Goal: Information Seeking & Learning: Understand process/instructions

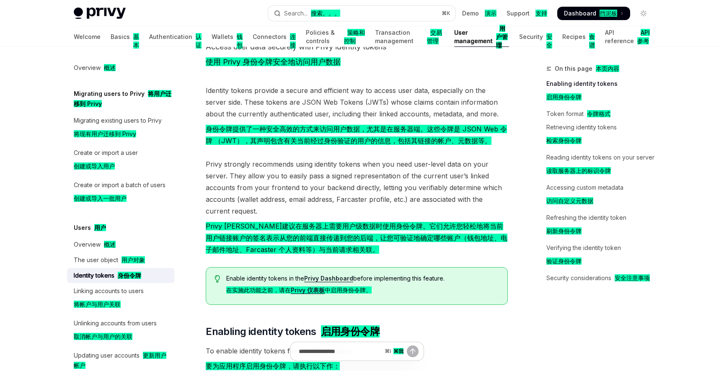
scroll to position [55, 0]
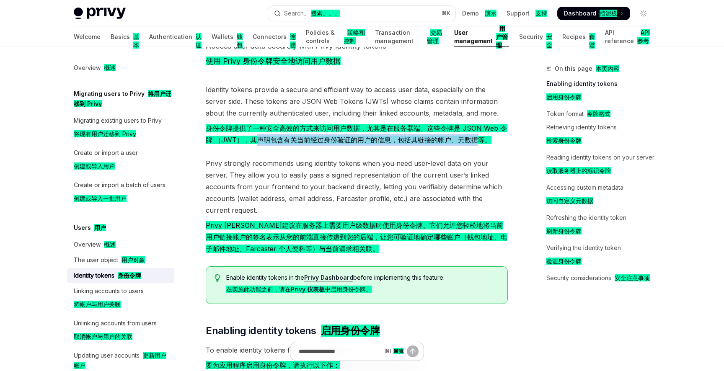
drag, startPoint x: 263, startPoint y: 137, endPoint x: 485, endPoint y: 145, distance: 222.5
click at [485, 145] on font "身份令牌提供了一种安全高效的方式来访问用户数据，尤其是在服务器端。这些令牌是 JSON Web 令牌 （JWT），其声明包含有关当前经过身份验证的用户的信息，…" at bounding box center [357, 133] width 302 height 23
drag, startPoint x: 409, startPoint y: 140, endPoint x: 487, endPoint y: 150, distance: 78.9
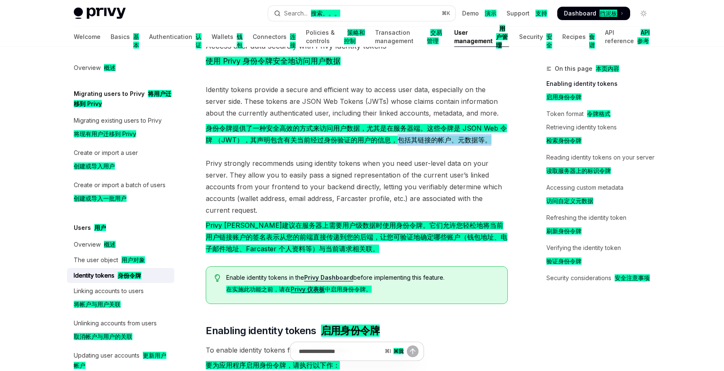
click at [486, 165] on span "Privy strongly recommends using identity tokens when you need user-level data o…" at bounding box center [357, 207] width 302 height 100
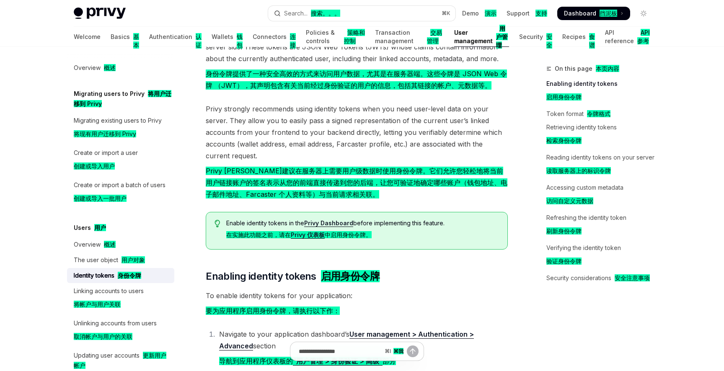
scroll to position [117, 0]
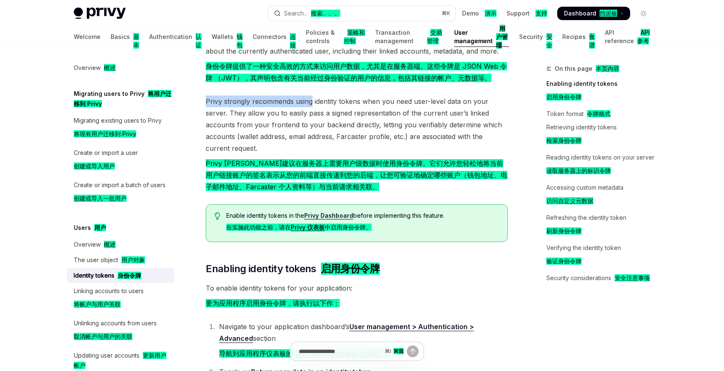
drag, startPoint x: 206, startPoint y: 101, endPoint x: 311, endPoint y: 106, distance: 104.8
click at [311, 106] on span "Privy strongly recommends using identity tokens when you need user-level data o…" at bounding box center [357, 145] width 302 height 100
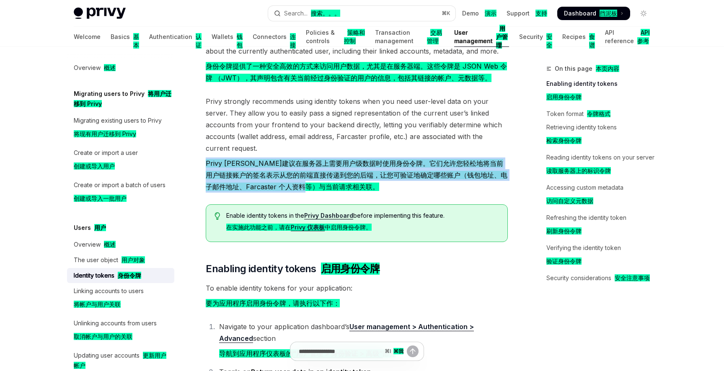
drag, startPoint x: 204, startPoint y: 165, endPoint x: 374, endPoint y: 191, distance: 171.5
click at [330, 214] on link "Privy Dashboard" at bounding box center [328, 216] width 49 height 8
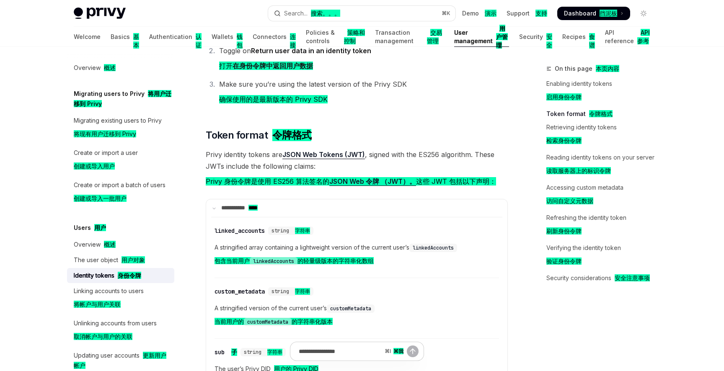
scroll to position [439, 0]
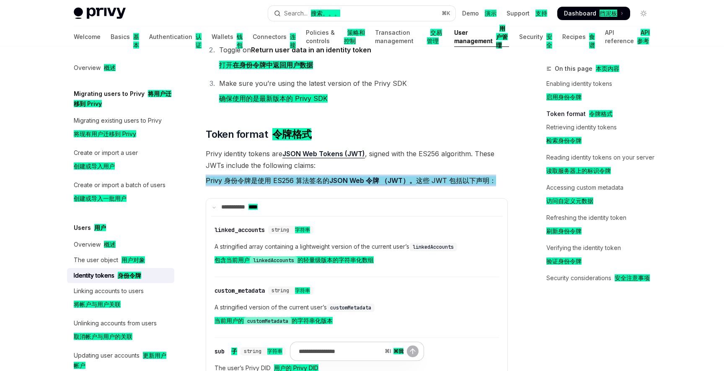
drag, startPoint x: 205, startPoint y: 180, endPoint x: 453, endPoint y: 190, distance: 248.5
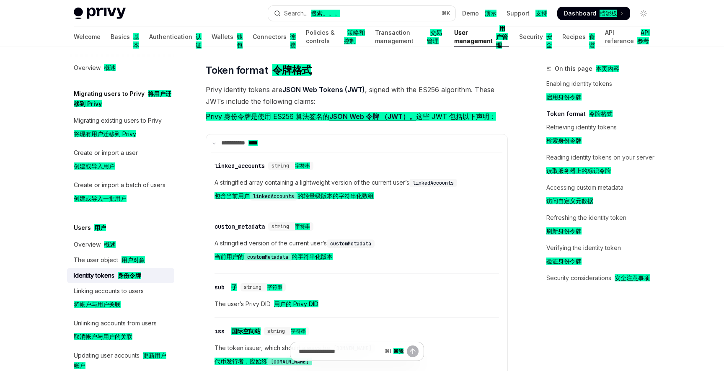
scroll to position [526, 0]
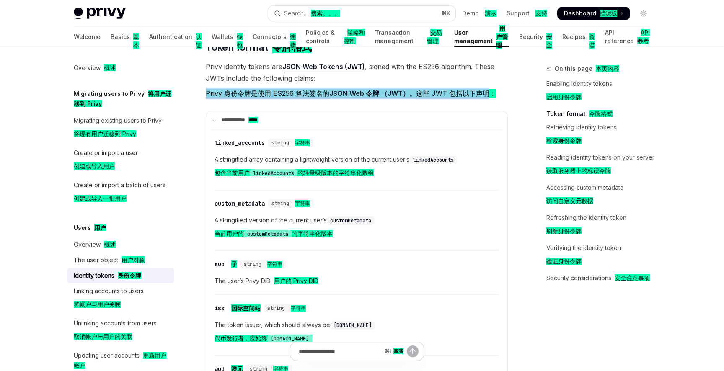
drag, startPoint x: 207, startPoint y: 94, endPoint x: 487, endPoint y: 98, distance: 280.2
click at [487, 98] on font "Privy 身份令牌是使用 ES256 算法签名的 JSON Web 令牌 （JWT）。 这些 JWT 包括以下声明：" at bounding box center [351, 94] width 290 height 12
click at [472, 92] on font "Privy 身份令牌是使用 ES256 算法签名的 JSON Web 令牌 （JWT）。 这些 JWT 包括以下声明：" at bounding box center [351, 93] width 290 height 8
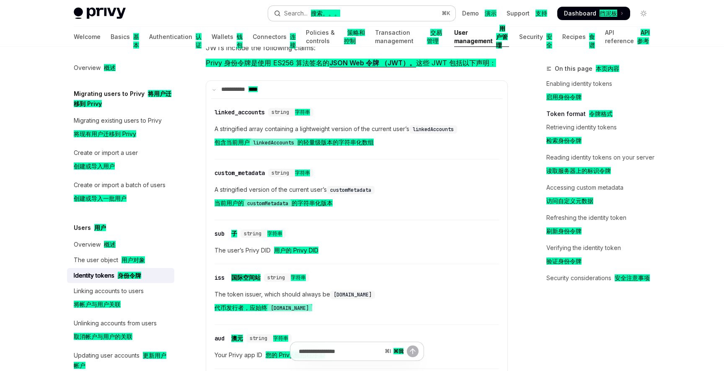
scroll to position [560, 0]
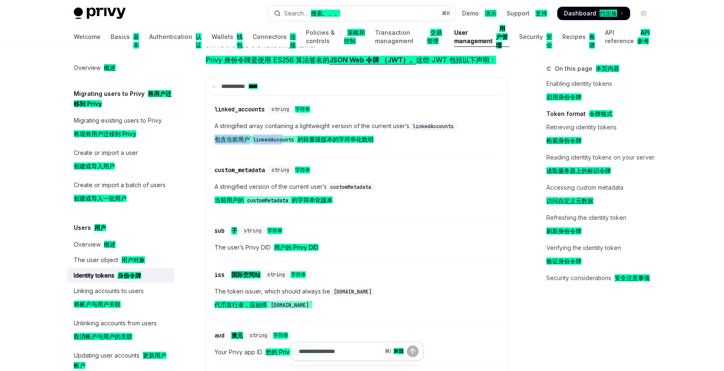
drag, startPoint x: 213, startPoint y: 139, endPoint x: 285, endPoint y: 142, distance: 72.1
click at [285, 142] on div "​ linked_accounts string 字符串 A stringified array containing a lightweight versi…" at bounding box center [356, 291] width 291 height 392
click at [270, 149] on div "​ linked_accounts string 字符串 A stringified array containing a lightweight versi…" at bounding box center [356, 128] width 284 height 57
drag, startPoint x: 256, startPoint y: 140, endPoint x: 380, endPoint y: 142, distance: 123.5
click at [374, 142] on font "包含当前用户 linkedAccounts 的轻量级版本的字符串化数组" at bounding box center [293, 139] width 159 height 7
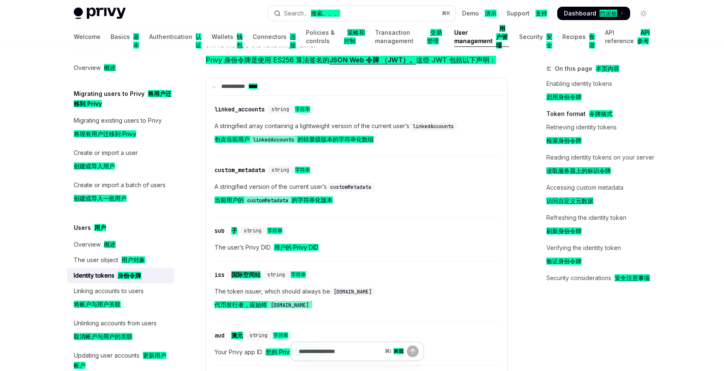
click at [356, 154] on div "​ linked_accounts string 字符串 A stringified array containing a lightweight versi…" at bounding box center [356, 128] width 284 height 57
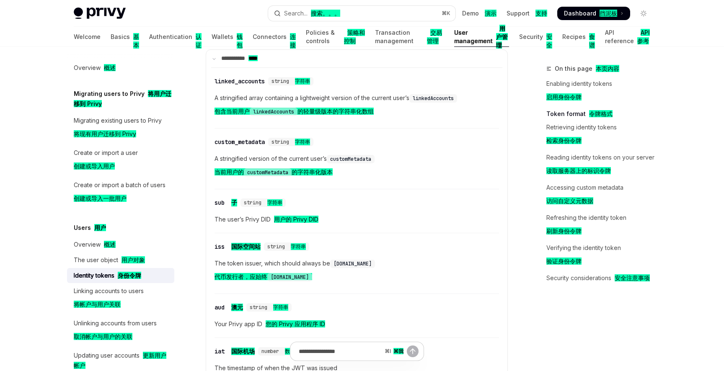
scroll to position [594, 0]
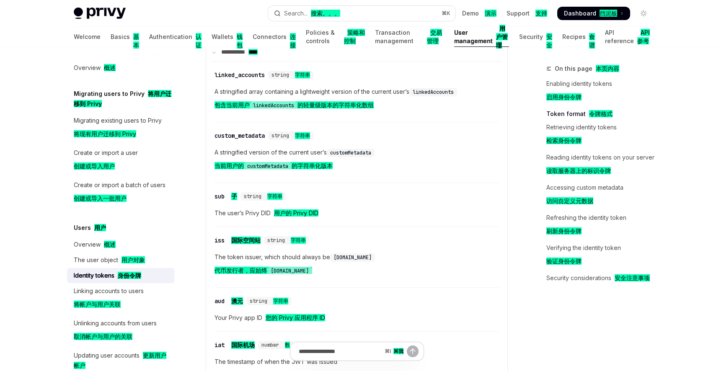
drag, startPoint x: 214, startPoint y: 165, endPoint x: 348, endPoint y: 167, distance: 134.0
click at [348, 167] on span "A stringified version of the current user’s customMetadata 当前用户的 customMetadata…" at bounding box center [356, 160] width 284 height 27
click at [322, 189] on div "​ sub 子 string 字符串 The user’s Privy DID 用户的 Privy DID" at bounding box center [356, 207] width 284 height 40
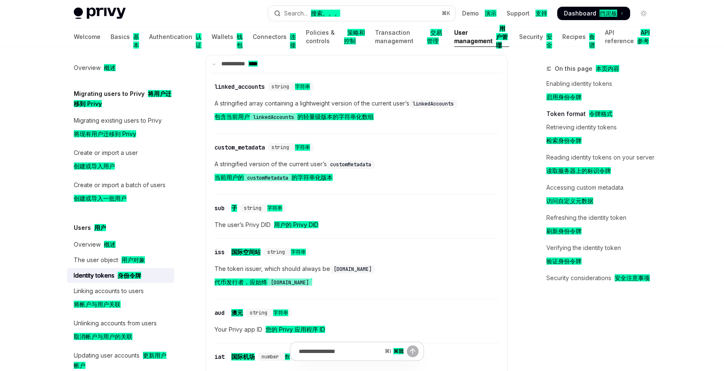
scroll to position [576, 0]
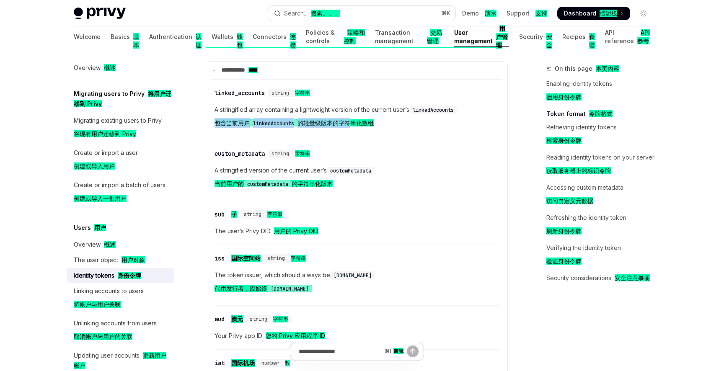
drag, startPoint x: 216, startPoint y: 124, endPoint x: 351, endPoint y: 125, distance: 135.3
click at [351, 125] on font "包含当前用户 linkedAccounts 的轻量级版本的字符串化数组" at bounding box center [293, 122] width 159 height 7
click at [322, 131] on div "​ linked_accounts string 字符串 A stringified array containing a lightweight versi…" at bounding box center [356, 112] width 284 height 57
drag, startPoint x: 302, startPoint y: 123, endPoint x: 395, endPoint y: 126, distance: 93.0
click at [395, 126] on span "A stringified array containing a lightweight version of the current user’s link…" at bounding box center [356, 118] width 284 height 27
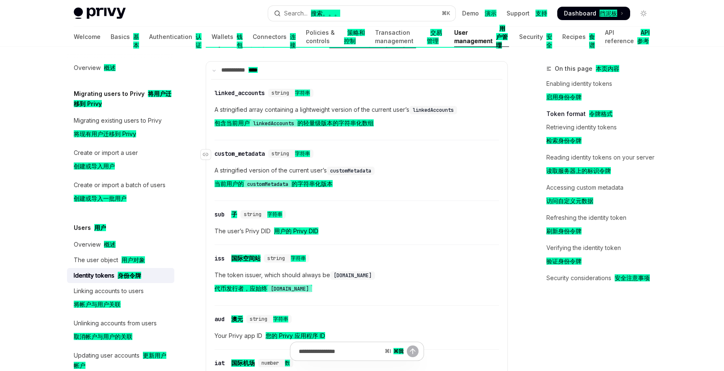
click at [360, 150] on div "​ custom_metadata string 字符串" at bounding box center [352, 154] width 276 height 10
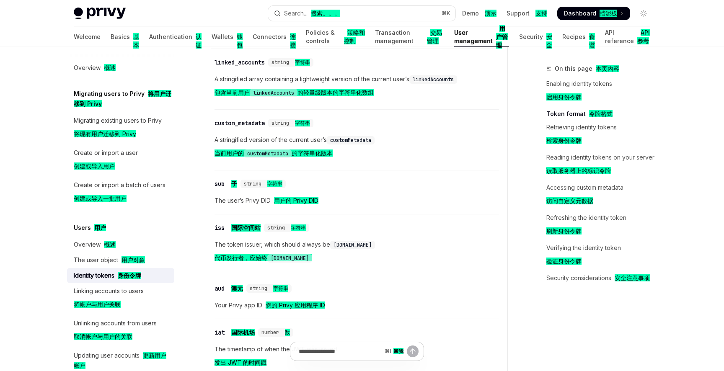
scroll to position [616, 0]
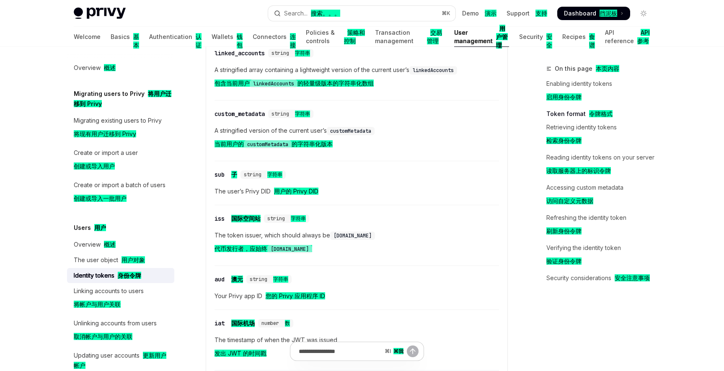
drag, startPoint x: 215, startPoint y: 147, endPoint x: 343, endPoint y: 150, distance: 128.2
click at [343, 150] on span "A stringified version of the current user’s customMetadata 当前用户的 customMetadata…" at bounding box center [356, 139] width 284 height 27
click at [335, 175] on div "​ sub 子 string 字符串" at bounding box center [352, 175] width 276 height 10
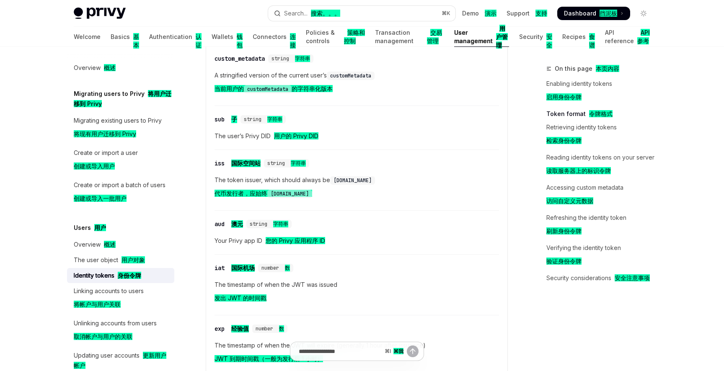
scroll to position [681, 0]
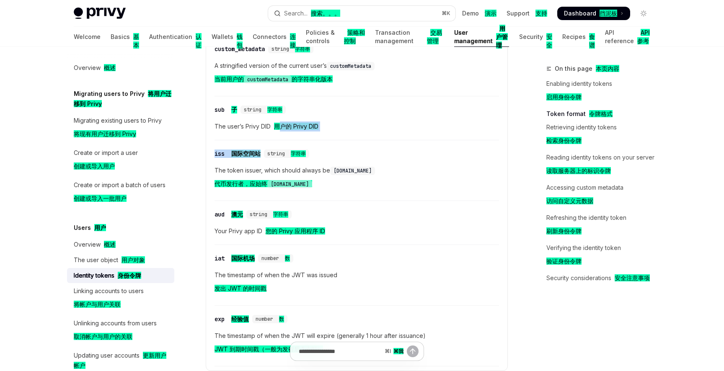
drag, startPoint x: 278, startPoint y: 123, endPoint x: 346, endPoint y: 144, distance: 71.2
click at [346, 144] on div "​ linked_accounts string 字符串 A stringified array containing a lightweight versi…" at bounding box center [356, 170] width 291 height 392
click at [356, 191] on span "The token issuer, which should always be privy.io 代币发行者，应始终 privy.io" at bounding box center [356, 178] width 284 height 27
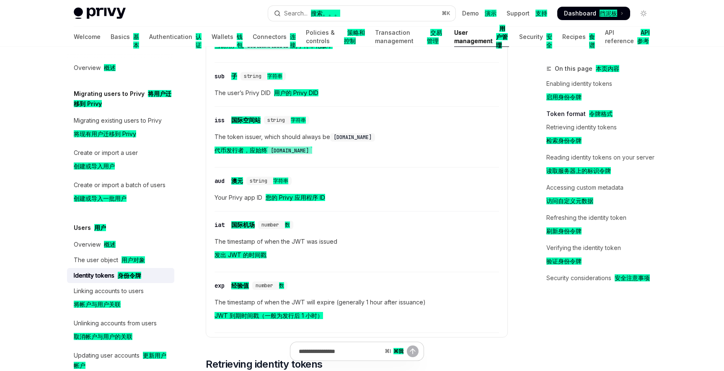
scroll to position [722, 0]
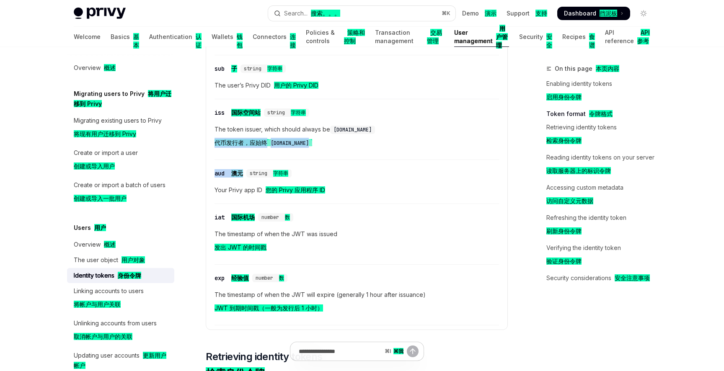
drag, startPoint x: 217, startPoint y: 142, endPoint x: 335, endPoint y: 162, distance: 120.1
click at [335, 162] on div "​ linked_accounts string 字符串 A stringified array containing a lightweight versi…" at bounding box center [356, 129] width 291 height 392
click at [381, 183] on div "​ aud 澳元 string 字符串 Your Privy app ID 您的 Privy 应用程序 ID" at bounding box center [356, 184] width 284 height 40
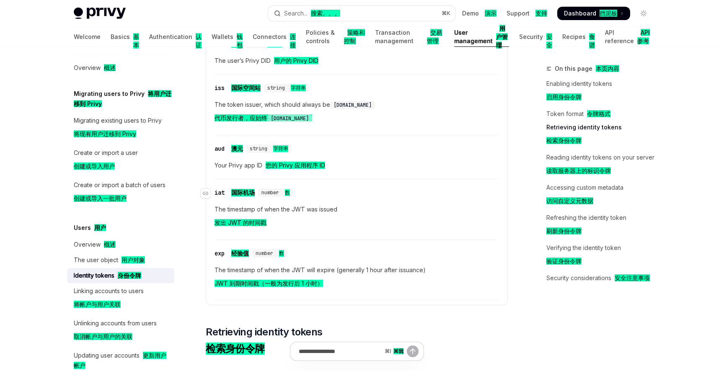
scroll to position [756, 0]
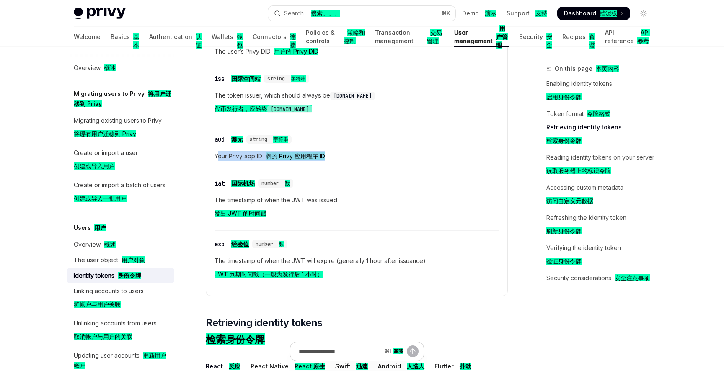
drag, startPoint x: 216, startPoint y: 156, endPoint x: 345, endPoint y: 166, distance: 128.6
click at [345, 166] on div "​ aud 澳元 string 字符串 Your Privy app ID 您的 Privy 应用程序 ID" at bounding box center [356, 150] width 284 height 40
click at [346, 203] on span "The timestamp of when the JWT was issued 发出 JWT 的时间戳" at bounding box center [356, 208] width 284 height 27
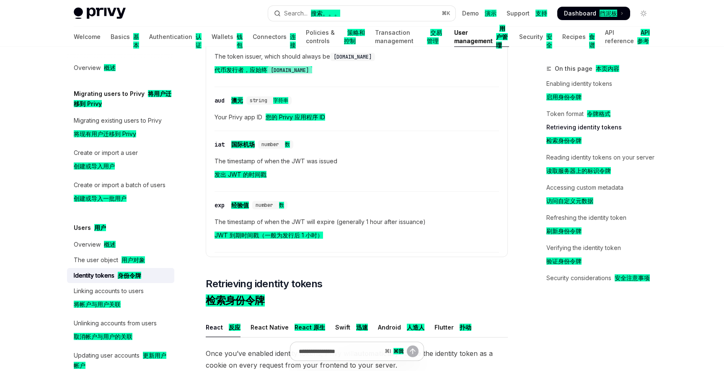
scroll to position [800, 0]
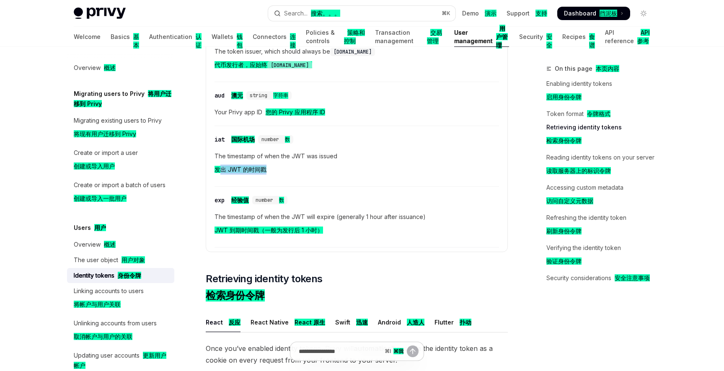
drag, startPoint x: 217, startPoint y: 171, endPoint x: 275, endPoint y: 175, distance: 57.9
click at [275, 175] on span "The timestamp of when the JWT was issued 发出 JWT 的时间戳" at bounding box center [356, 164] width 284 height 27
click at [330, 216] on span "The timestamp of when the JWT will expire (generally 1 hour after issuance) JWT…" at bounding box center [356, 225] width 284 height 27
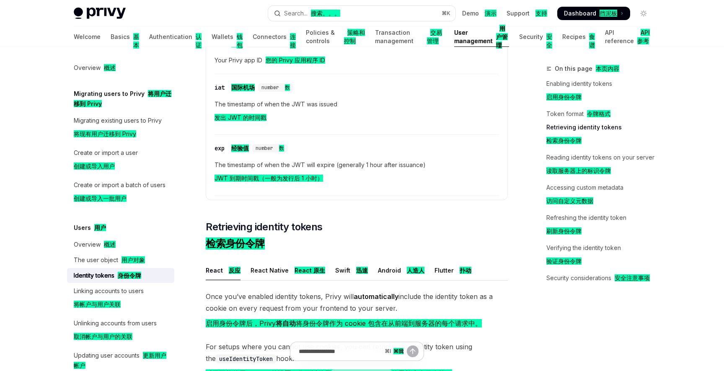
scroll to position [855, 0]
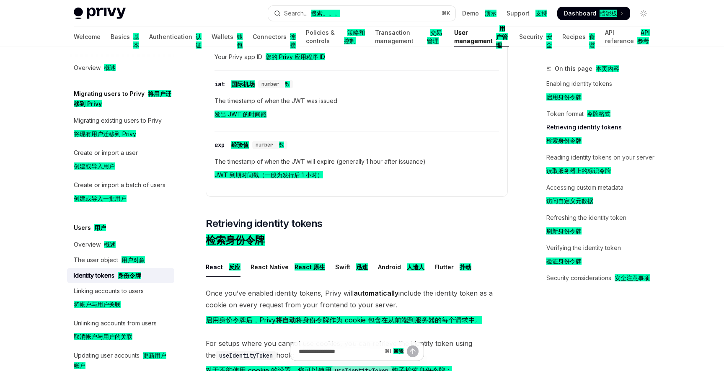
drag, startPoint x: 216, startPoint y: 173, endPoint x: 322, endPoint y: 179, distance: 106.1
click at [322, 179] on font "JWT 到期时间戳（一般为发行后 1 小时）" at bounding box center [268, 175] width 108 height 10
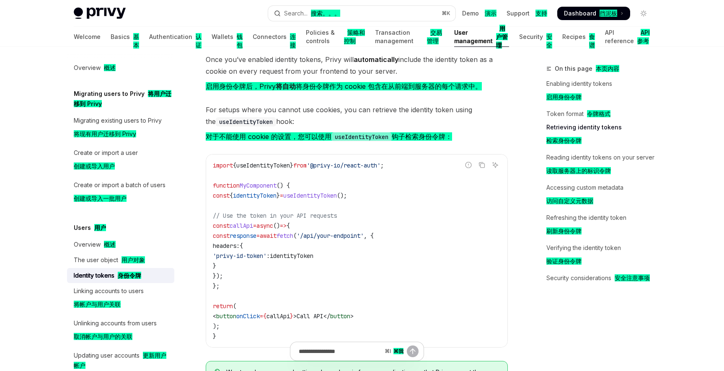
scroll to position [1076, 0]
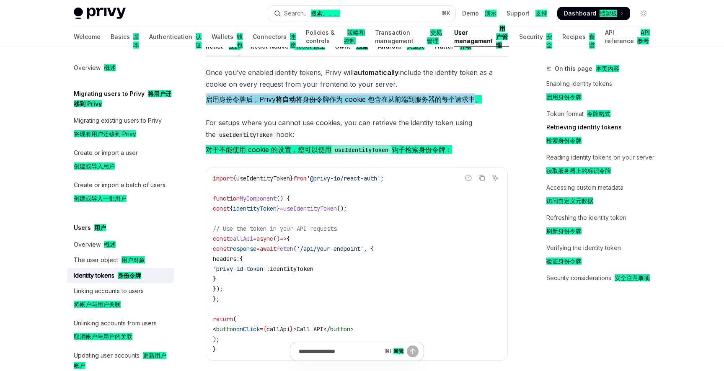
drag, startPoint x: 207, startPoint y: 100, endPoint x: 482, endPoint y: 103, distance: 275.5
click at [482, 103] on font "启用身份令牌后，Privy 将自动 将身份令牌作为 cookie 包含在从前端到服务器的每个请求中。" at bounding box center [344, 99] width 276 height 12
click at [476, 142] on span "For setups where you cannot use cookies, you can retrieve the identity token us…" at bounding box center [357, 138] width 302 height 42
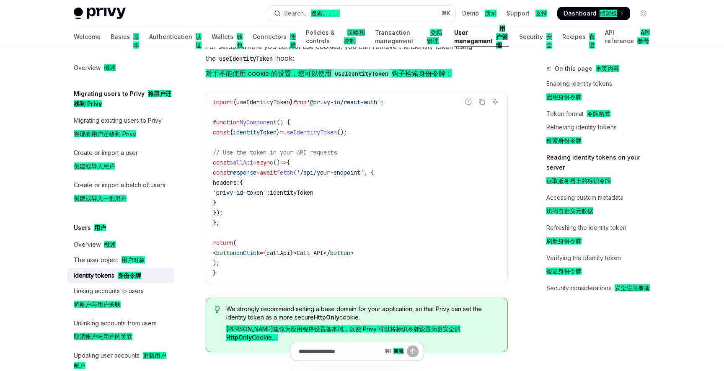
scroll to position [1164, 0]
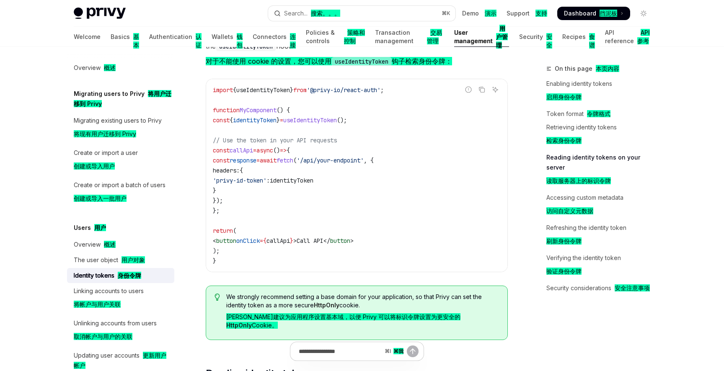
drag, startPoint x: 232, startPoint y: 168, endPoint x: 310, endPoint y: 190, distance: 81.2
click at [310, 190] on code "import { useIdentityToken } from '@privy-io/react-auth' ; function MyComponent …" at bounding box center [357, 175] width 288 height 181
click at [333, 203] on code "import { useIdentityToken } from '@privy-io/react-auth' ; function MyComponent …" at bounding box center [357, 175] width 288 height 181
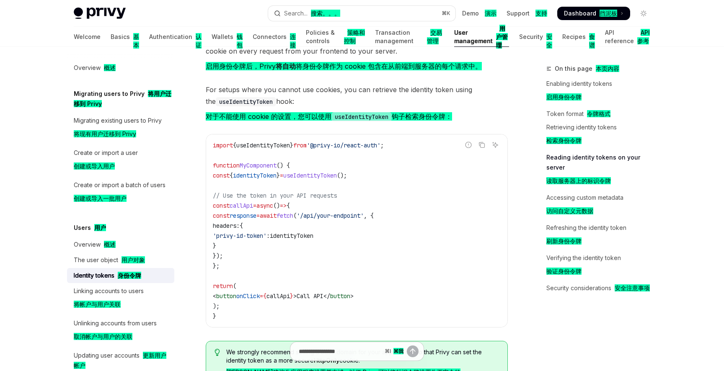
scroll to position [1100, 0]
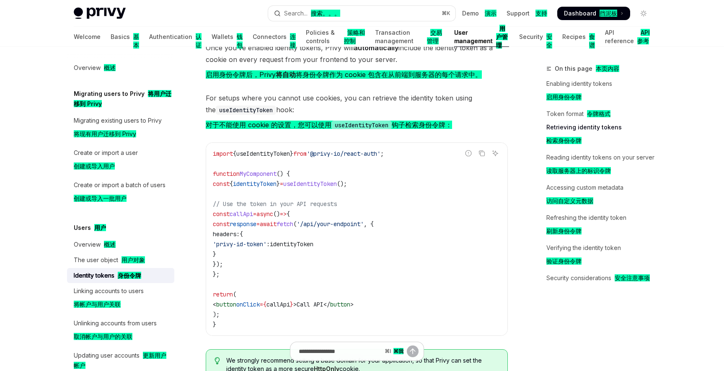
click at [393, 199] on code "import { useIdentityToken } from '@privy-io/react-auth' ; function MyComponent …" at bounding box center [357, 239] width 288 height 181
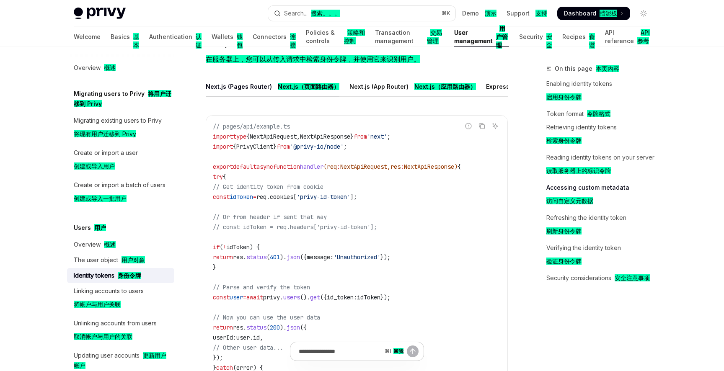
scroll to position [1564, 0]
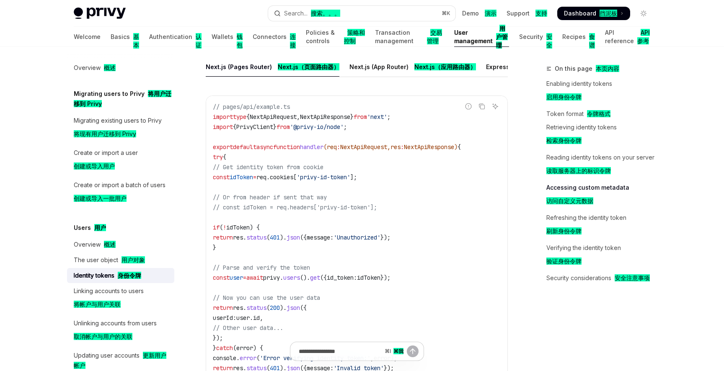
drag, startPoint x: 228, startPoint y: 170, endPoint x: 402, endPoint y: 203, distance: 176.3
click at [402, 203] on code "// pages/api/example.ts import type { NextApiRequest , NextApiResponse } from '…" at bounding box center [357, 247] width 288 height 291
click at [335, 206] on code "// pages/api/example.ts import type { NextApiRequest , NextApiResponse } from '…" at bounding box center [357, 247] width 288 height 291
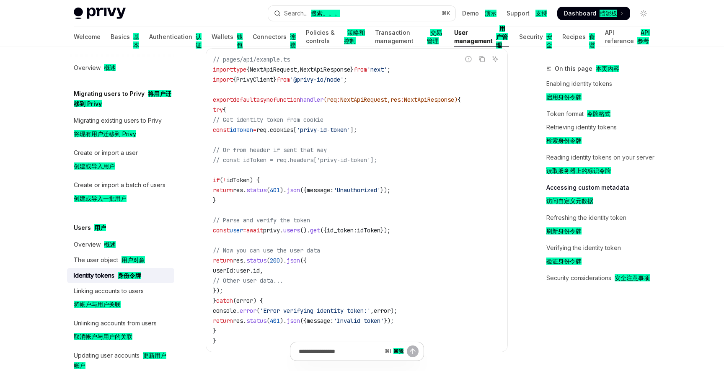
scroll to position [1615, 0]
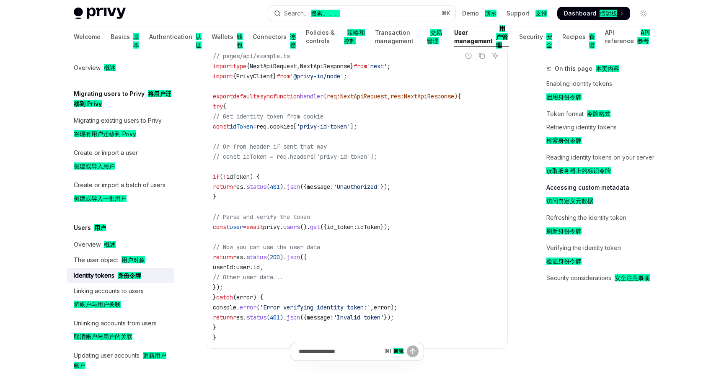
click at [327, 143] on span "// Or from header if sent that way" at bounding box center [270, 147] width 114 height 8
drag, startPoint x: 290, startPoint y: 140, endPoint x: 370, endPoint y: 150, distance: 80.6
click at [370, 150] on code "// pages/api/example.ts import type { NextApiRequest , NextApiResponse } from '…" at bounding box center [357, 196] width 288 height 291
click at [428, 151] on code "// pages/api/example.ts import type { NextApiRequest , NextApiResponse } from '…" at bounding box center [357, 196] width 288 height 291
drag, startPoint x: 228, startPoint y: 145, endPoint x: 441, endPoint y: 183, distance: 216.5
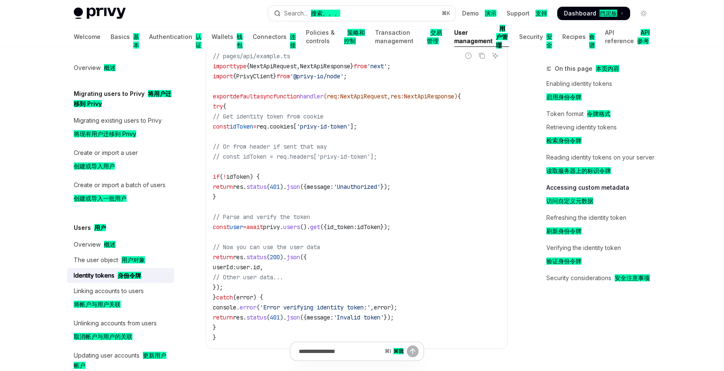
click at [441, 183] on code "// pages/api/example.ts import type { NextApiRequest , NextApiResponse } from '…" at bounding box center [357, 196] width 288 height 291
click at [444, 204] on code "// pages/api/example.ts import type { NextApiRequest , NextApiResponse } from '…" at bounding box center [357, 196] width 288 height 291
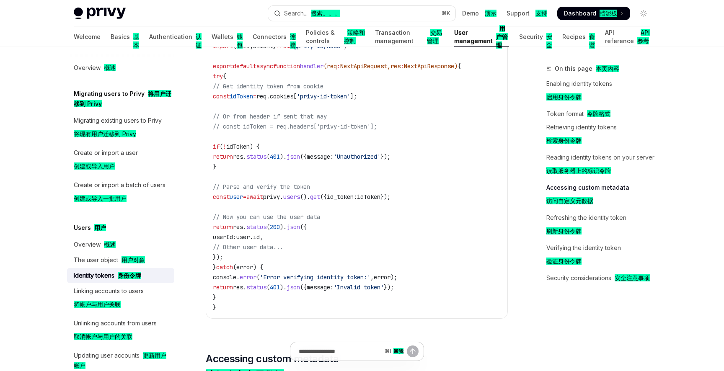
scroll to position [1647, 0]
drag, startPoint x: 228, startPoint y: 204, endPoint x: 319, endPoint y: 247, distance: 100.4
click at [319, 247] on code "// pages/api/example.ts import type { NextApiRequest , NextApiResponse } from '…" at bounding box center [357, 164] width 288 height 291
click at [276, 242] on span "// Other user data..." at bounding box center [248, 246] width 70 height 8
drag, startPoint x: 229, startPoint y: 205, endPoint x: 318, endPoint y: 249, distance: 98.9
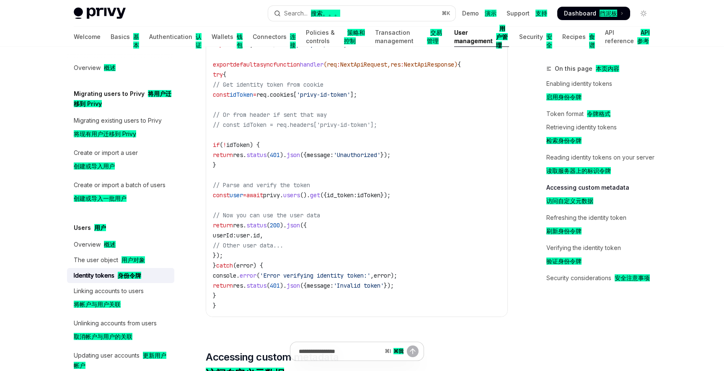
click at [318, 249] on code "// pages/api/example.ts import type { NextApiRequest , NextApiResponse } from '…" at bounding box center [357, 164] width 288 height 291
click at [361, 240] on code "// pages/api/example.ts import type { NextApiRequest , NextApiResponse } from '…" at bounding box center [357, 164] width 288 height 291
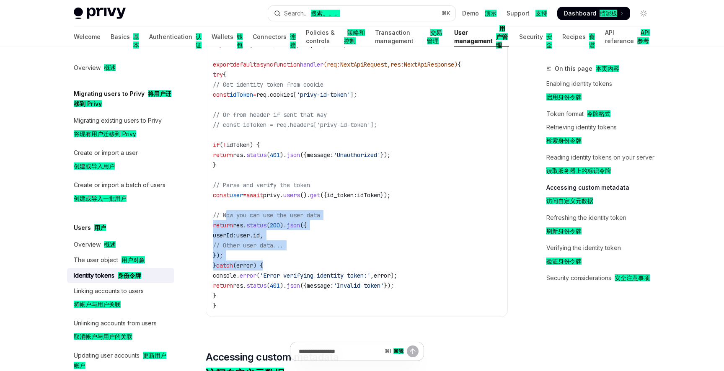
drag, startPoint x: 226, startPoint y: 209, endPoint x: 305, endPoint y: 255, distance: 92.0
click at [305, 255] on code "// pages/api/example.ts import type { NextApiRequest , NextApiResponse } from '…" at bounding box center [357, 164] width 288 height 291
click at [377, 241] on code "// pages/api/example.ts import type { NextApiRequest , NextApiResponse } from '…" at bounding box center [357, 164] width 288 height 291
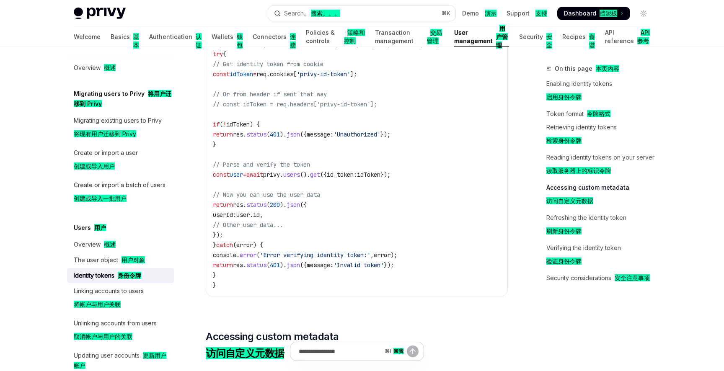
scroll to position [1677, 0]
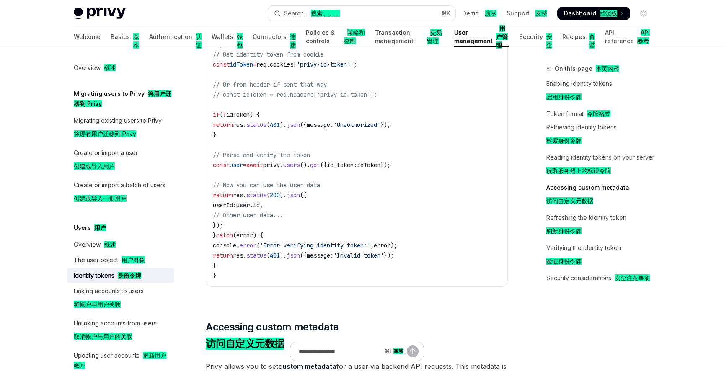
click at [368, 216] on code "// pages/api/example.ts import type { NextApiRequest , NextApiResponse } from '…" at bounding box center [357, 134] width 288 height 291
drag, startPoint x: 227, startPoint y: 157, endPoint x: 257, endPoint y: 156, distance: 30.2
click at [257, 161] on span "const user = await privy . users (). get ({ id_token: idToken });" at bounding box center [302, 165] width 178 height 8
click at [229, 161] on span "const" at bounding box center [221, 165] width 17 height 8
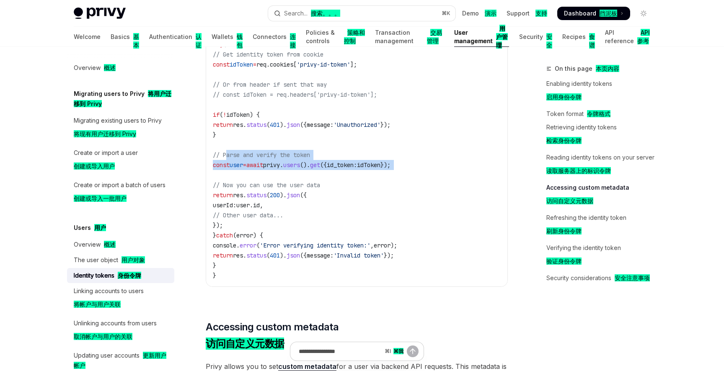
drag, startPoint x: 227, startPoint y: 148, endPoint x: 309, endPoint y: 162, distance: 83.6
click at [309, 162] on code "// pages/api/example.ts import type { NextApiRequest , NextApiResponse } from '…" at bounding box center [357, 134] width 288 height 291
click at [294, 151] on span "// Parse and verify the token" at bounding box center [261, 155] width 97 height 8
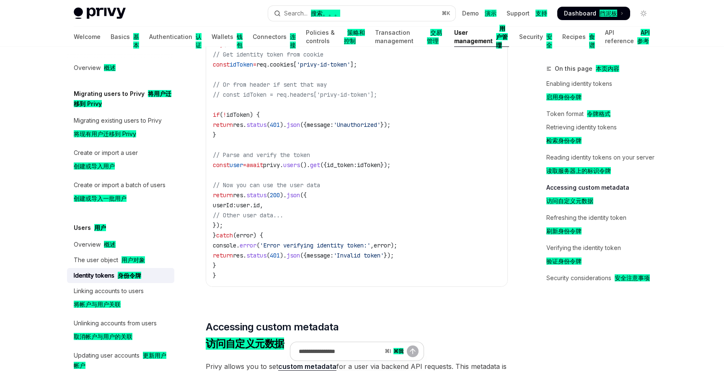
click at [248, 151] on span "// Parse and verify the token" at bounding box center [261, 155] width 97 height 8
click at [265, 151] on span "// Parse and verify the token" at bounding box center [261, 155] width 97 height 8
click at [282, 151] on span "// Parse and verify the token" at bounding box center [261, 155] width 97 height 8
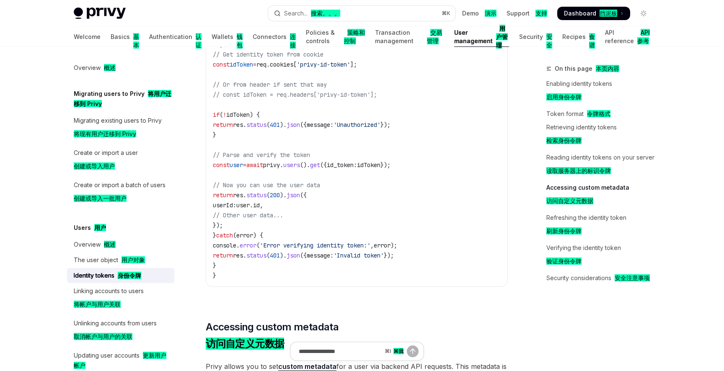
click at [282, 151] on span "// Parse and verify the token" at bounding box center [261, 155] width 97 height 8
click at [300, 151] on span "// Parse and verify the token" at bounding box center [261, 155] width 97 height 8
click at [310, 151] on span "// Parse and verify the token" at bounding box center [261, 155] width 97 height 8
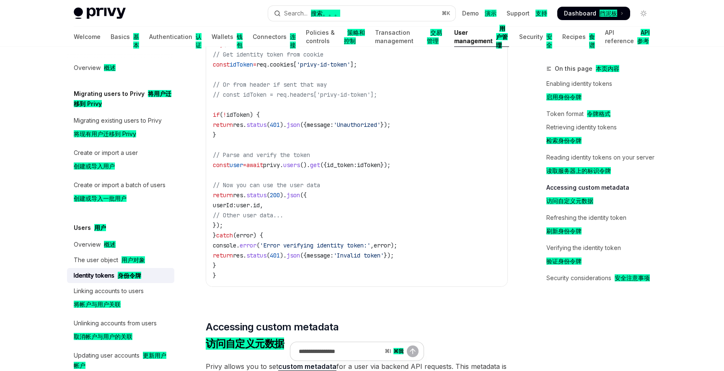
click at [243, 161] on span "user" at bounding box center [235, 165] width 13 height 8
click at [246, 161] on span "=" at bounding box center [244, 165] width 3 height 8
click at [263, 161] on span "await" at bounding box center [254, 165] width 17 height 8
click at [280, 161] on span "privy" at bounding box center [271, 165] width 17 height 8
click at [300, 161] on span "users" at bounding box center [291, 165] width 17 height 8
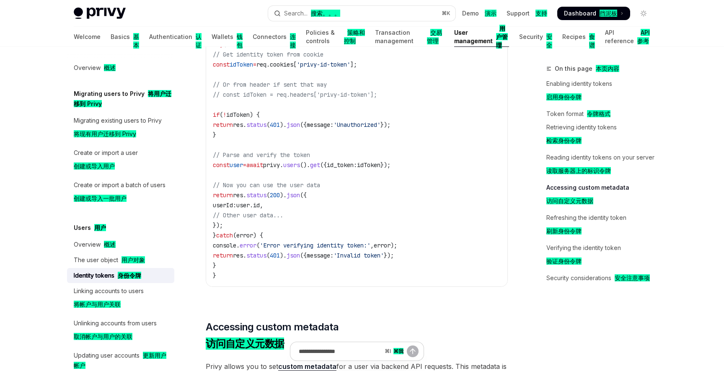
click at [327, 161] on span "({" at bounding box center [323, 165] width 7 height 8
click at [357, 161] on span "id_token:" at bounding box center [342, 165] width 30 height 8
click at [380, 161] on span "idToken" at bounding box center [368, 165] width 23 height 8
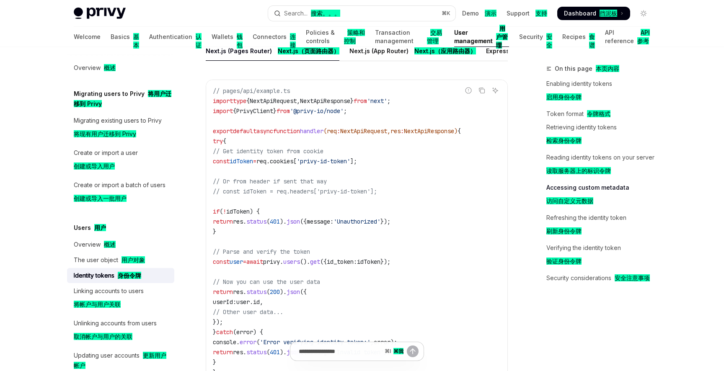
scroll to position [1577, 0]
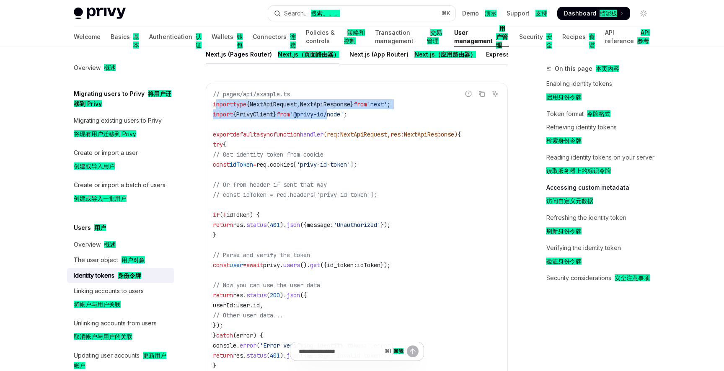
drag, startPoint x: 216, startPoint y: 95, endPoint x: 345, endPoint y: 108, distance: 129.6
click at [345, 108] on code "// pages/api/example.ts import type { NextApiRequest , NextApiResponse } from '…" at bounding box center [357, 234] width 288 height 291
click at [313, 112] on code "// pages/api/example.ts import type { NextApiRequest , NextApiResponse } from '…" at bounding box center [357, 234] width 288 height 291
click at [343, 111] on span "'@privy-io/node'" at bounding box center [317, 115] width 54 height 8
click at [236, 111] on span "{" at bounding box center [234, 115] width 3 height 8
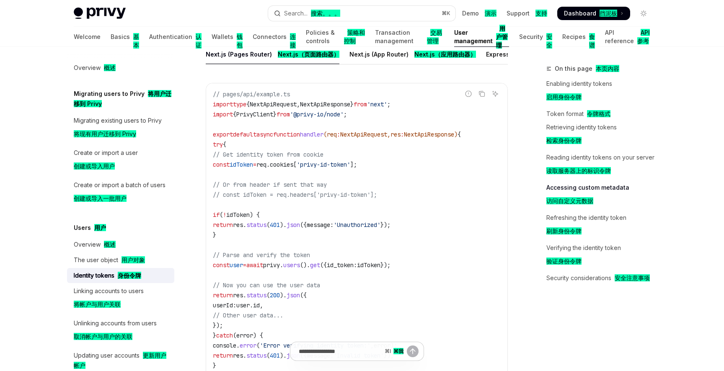
click at [249, 161] on code "// pages/api/example.ts import type { NextApiRequest , NextApiResponse } from '…" at bounding box center [357, 234] width 288 height 291
click at [247, 192] on code "// pages/api/example.ts import type { NextApiRequest , NextApiResponse } from '…" at bounding box center [357, 234] width 288 height 291
click at [247, 211] on span "idToken" at bounding box center [237, 215] width 23 height 8
click at [246, 238] on code "// pages/api/example.ts import type { NextApiRequest , NextApiResponse } from '…" at bounding box center [357, 234] width 288 height 291
click at [246, 251] on span "// Parse and verify the token" at bounding box center [261, 255] width 97 height 8
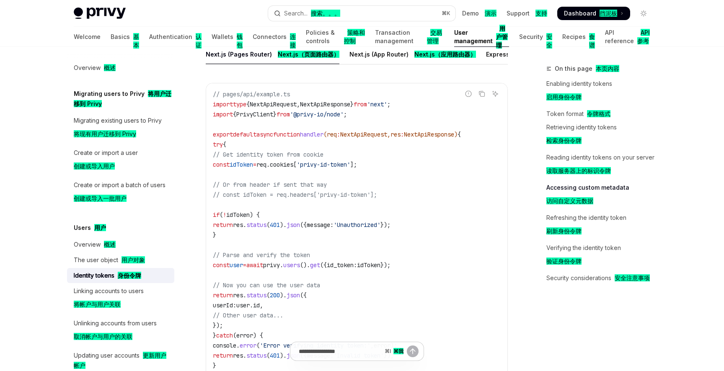
click at [246, 261] on span "=" at bounding box center [244, 265] width 3 height 8
click at [263, 261] on span "await" at bounding box center [254, 265] width 17 height 8
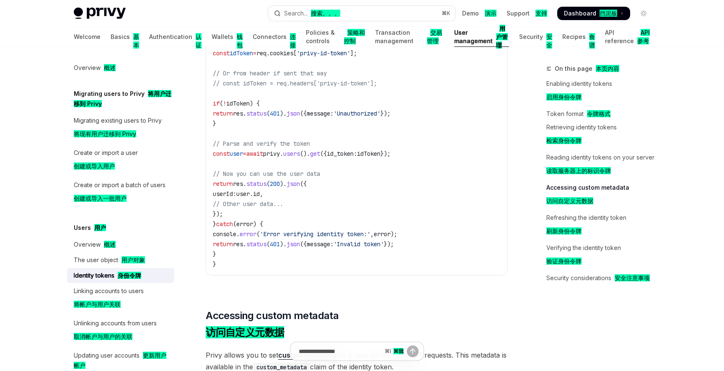
scroll to position [1709, 0]
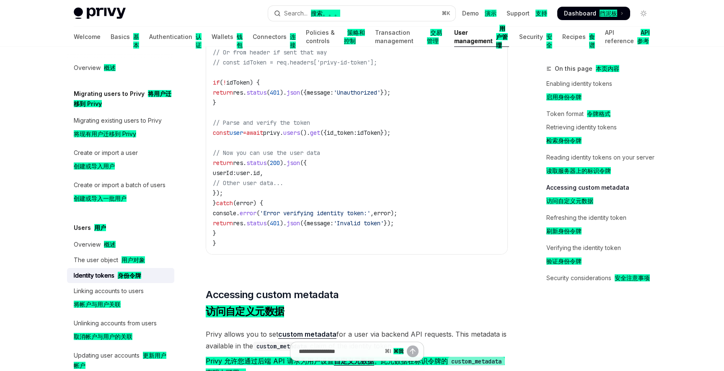
copy span "const user = await privy . users (). get ({ id_token: idToken });"
drag, startPoint x: 227, startPoint y: 126, endPoint x: 448, endPoint y: 129, distance: 221.1
click at [448, 129] on code "// pages/api/example.ts import type { NextApiRequest , NextApiResponse } from '…" at bounding box center [357, 102] width 288 height 291
click at [431, 120] on code "// pages/api/example.ts import type { NextApiRequest , NextApiResponse } from '…" at bounding box center [357, 102] width 288 height 291
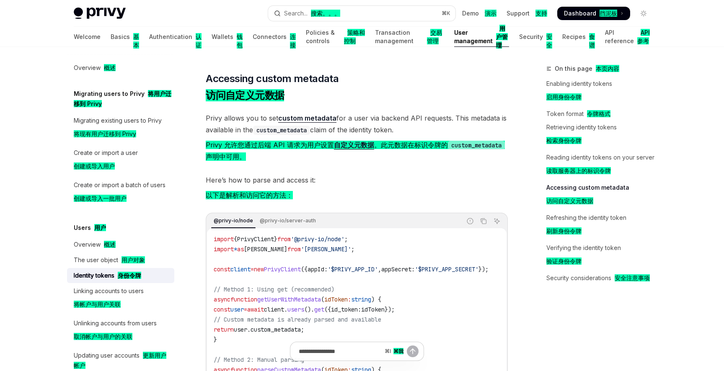
scroll to position [1933, 0]
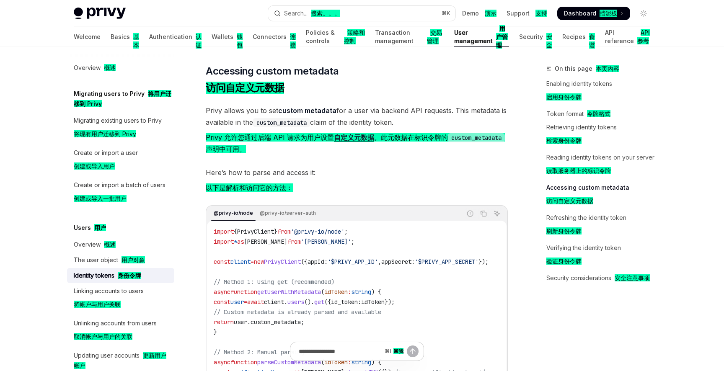
click at [384, 167] on span "Here’s how to parse and access it: 以下是解析和访问它的方法：" at bounding box center [357, 182] width 302 height 30
drag, startPoint x: 206, startPoint y: 133, endPoint x: 312, endPoint y: 148, distance: 107.0
click at [312, 148] on font "Privy 允许您通过后端 API 请求为用户设置 自定义元数据 。此元数据在标识令牌的 custom_metadata 声明中可用。" at bounding box center [357, 142] width 302 height 23
click at [360, 167] on span "Here’s how to parse and access it: 以下是解析和访问它的方法：" at bounding box center [357, 182] width 302 height 30
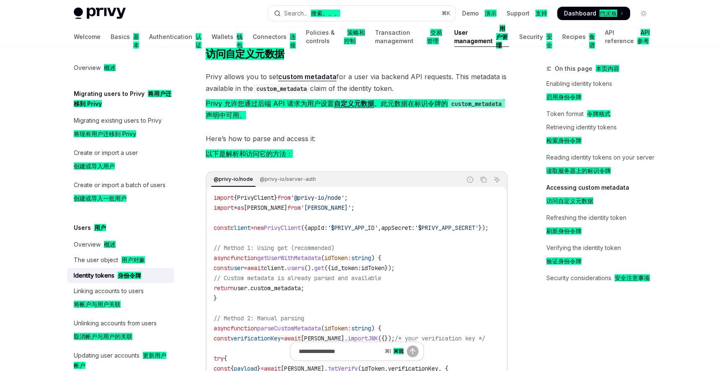
scroll to position [1968, 0]
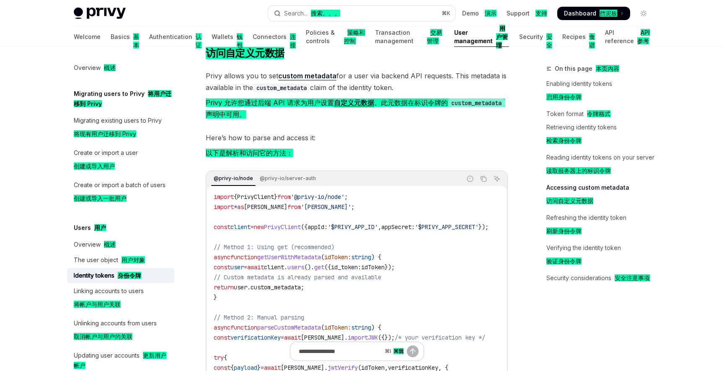
drag, startPoint x: 206, startPoint y: 99, endPoint x: 348, endPoint y: 109, distance: 141.9
click at [348, 109] on font "Privy 允许您通过后端 API 请求为用户设置 自定义元数据 。此元数据在标识令牌的 custom_metadata 声明中可用。" at bounding box center [357, 108] width 302 height 23
click at [348, 145] on span "Here’s how to parse and access it: 以下是解析和访问它的方法：" at bounding box center [357, 147] width 302 height 30
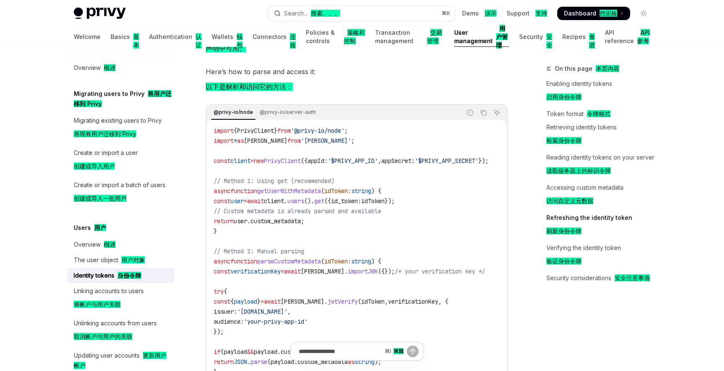
scroll to position [2036, 0]
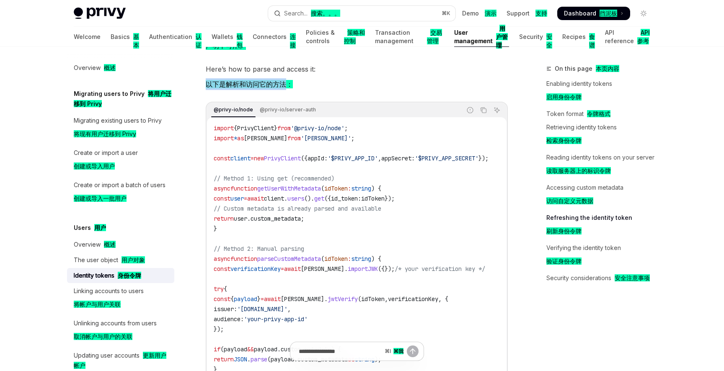
drag, startPoint x: 209, startPoint y: 80, endPoint x: 286, endPoint y: 82, distance: 77.5
click at [286, 82] on font "以下是解析和访问它的方法：" at bounding box center [249, 84] width 87 height 8
click at [335, 80] on span "Here’s how to parse and access it: 以下是解析和访问它的方法：" at bounding box center [357, 78] width 302 height 30
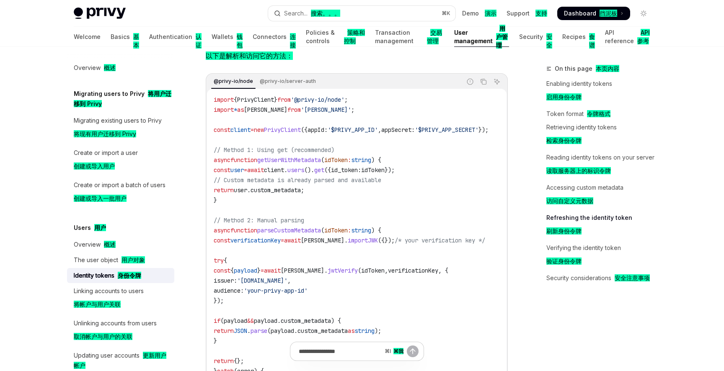
scroll to position [2074, 0]
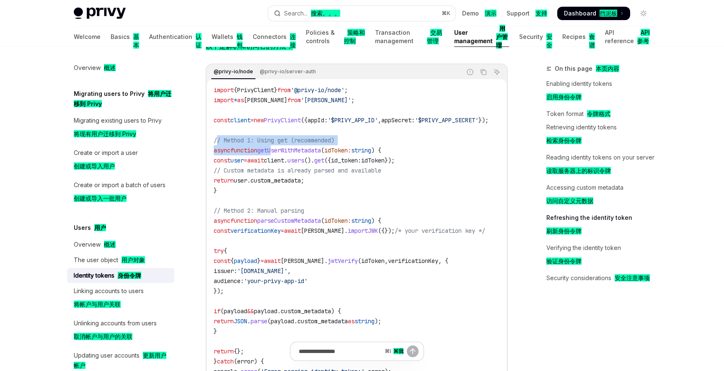
drag, startPoint x: 217, startPoint y: 132, endPoint x: 278, endPoint y: 145, distance: 62.6
click at [278, 145] on code "import { PrivyClient } from '@privy-io/node' ; import * as jose from 'jose' ; c…" at bounding box center [361, 246] width 295 height 322
click at [307, 189] on code "import { PrivyClient } from '@privy-io/node' ; import * as jose from 'jose' ; c…" at bounding box center [361, 246] width 295 height 322
click at [271, 139] on code "import { PrivyClient } from '@privy-io/node' ; import * as jose from 'jose' ; c…" at bounding box center [361, 246] width 295 height 322
click at [361, 157] on span "id_token:" at bounding box center [346, 161] width 30 height 8
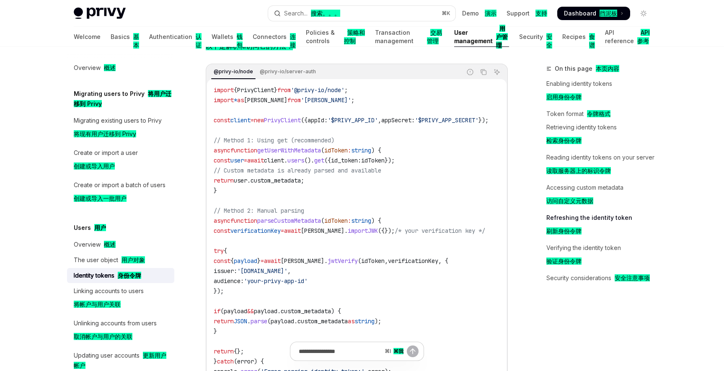
click at [361, 157] on span "id_token:" at bounding box center [346, 161] width 30 height 8
copy span "id_token"
click at [444, 148] on code "import { PrivyClient } from '@privy-io/node' ; import * as jose from 'jose' ; c…" at bounding box center [361, 246] width 295 height 322
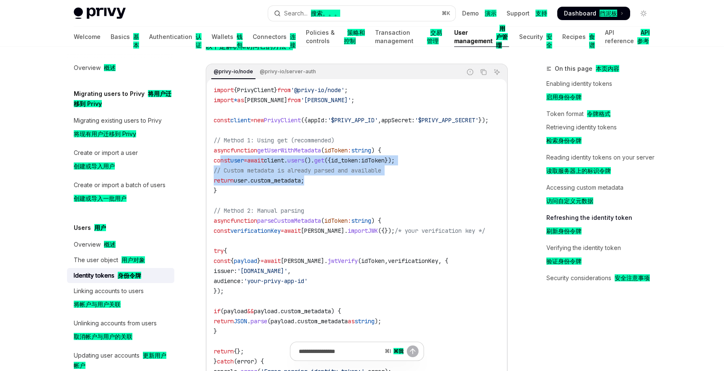
drag, startPoint x: 219, startPoint y: 154, endPoint x: 375, endPoint y: 178, distance: 158.0
click at [375, 178] on code "import { PrivyClient } from '@privy-io/node' ; import * as jose from 'jose' ; c…" at bounding box center [361, 246] width 295 height 322
click at [337, 193] on code "import { PrivyClient } from '@privy-io/node' ; import * as jose from 'jose' ; c…" at bounding box center [361, 246] width 295 height 322
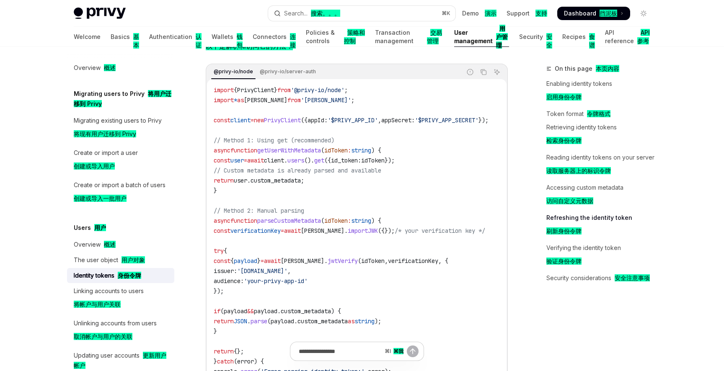
click at [359, 167] on span "// Custom metadata is already parsed and available" at bounding box center [297, 171] width 167 height 8
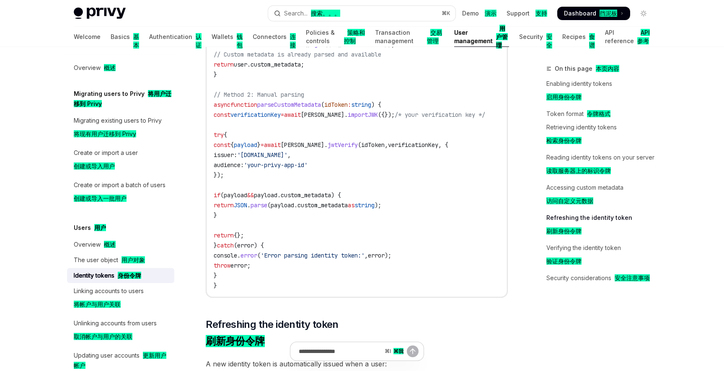
scroll to position [2191, 0]
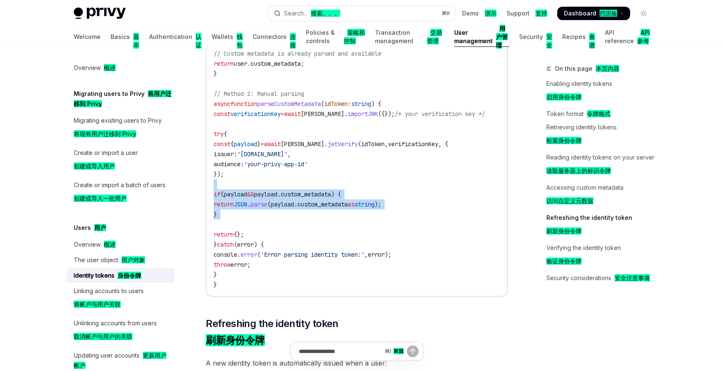
drag, startPoint x: 225, startPoint y: 183, endPoint x: 263, endPoint y: 214, distance: 49.4
click at [263, 214] on code "import { PrivyClient } from '@privy-io/node' ; import * as jose from 'jose' ; c…" at bounding box center [361, 129] width 295 height 322
click at [338, 205] on code "import { PrivyClient } from '@privy-io/node' ; import * as jose from 'jose' ; c…" at bounding box center [361, 129] width 295 height 322
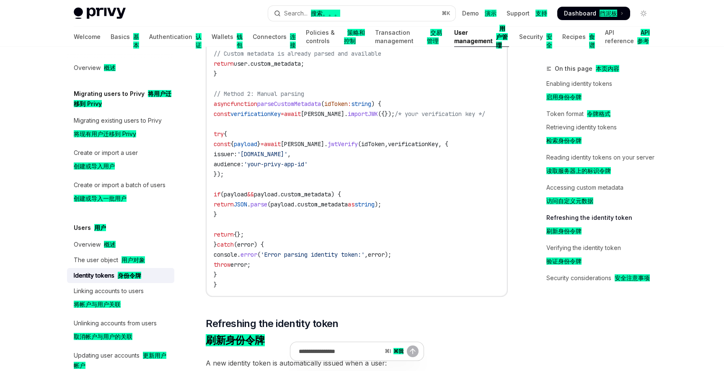
click at [220, 191] on span "if" at bounding box center [217, 195] width 7 height 8
drag, startPoint x: 227, startPoint y: 188, endPoint x: 344, endPoint y: 213, distance: 119.4
click at [344, 213] on code "import { PrivyClient } from '@privy-io/node' ; import * as jose from 'jose' ; c…" at bounding box center [361, 129] width 295 height 322
click at [367, 218] on code "import { PrivyClient } from '@privy-io/node' ; import * as jose from 'jose' ; c…" at bounding box center [361, 129] width 295 height 322
click at [369, 225] on code "import { PrivyClient } from '@privy-io/node' ; import * as jose from 'jose' ; c…" at bounding box center [361, 129] width 295 height 322
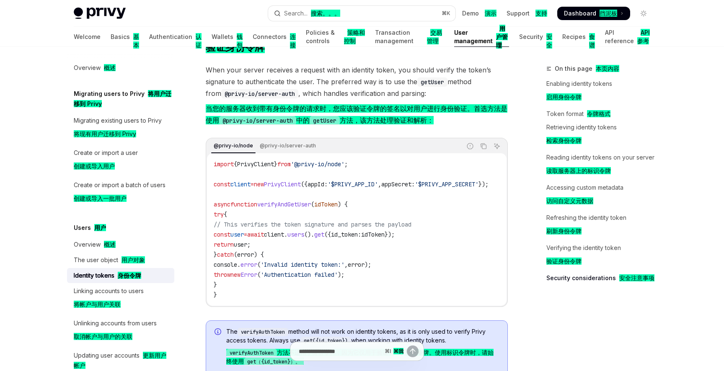
scroll to position [2889, 0]
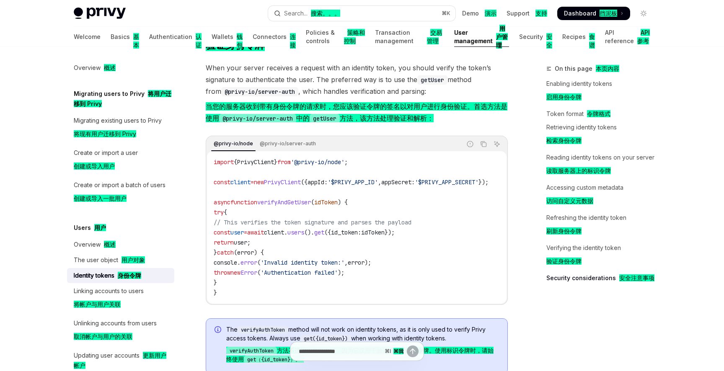
click at [343, 242] on code "import { PrivyClient } from '@privy-io/node' ; const client = new PrivyClient (…" at bounding box center [361, 227] width 295 height 141
drag, startPoint x: 217, startPoint y: 180, endPoint x: 276, endPoint y: 277, distance: 114.0
click at [276, 277] on code "import { PrivyClient } from '@privy-io/node' ; const client = new PrivyClient (…" at bounding box center [361, 227] width 295 height 141
click at [337, 247] on code "import { PrivyClient } from '@privy-io/node' ; const client = new PrivyClient (…" at bounding box center [361, 227] width 295 height 141
click at [214, 181] on span "const" at bounding box center [222, 182] width 17 height 8
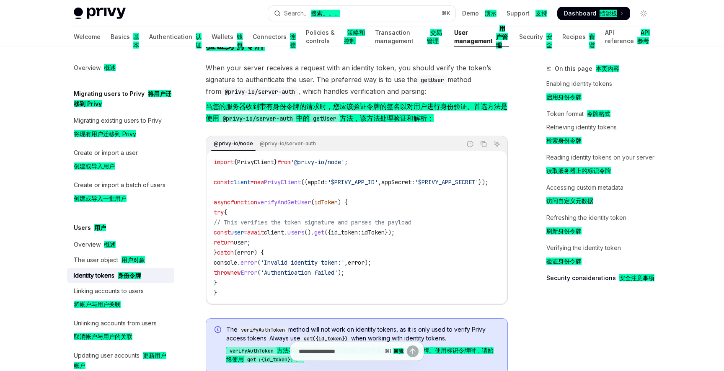
click at [238, 181] on span "client" at bounding box center [240, 182] width 20 height 8
click at [250, 181] on span "client" at bounding box center [240, 182] width 20 height 8
click at [287, 181] on span "PrivyClient" at bounding box center [282, 182] width 37 height 8
click at [301, 181] on span "PrivyClient" at bounding box center [282, 182] width 37 height 8
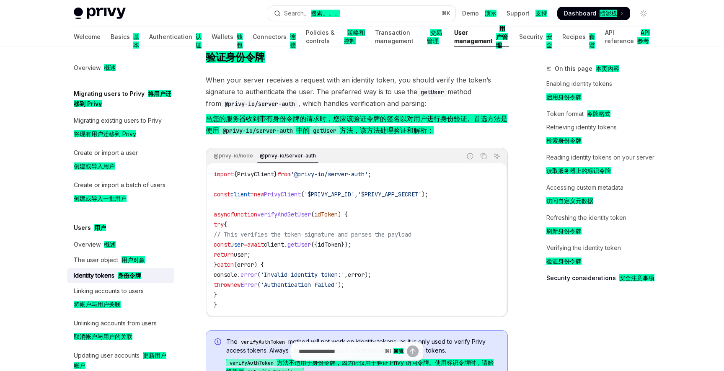
scroll to position [2875, 0]
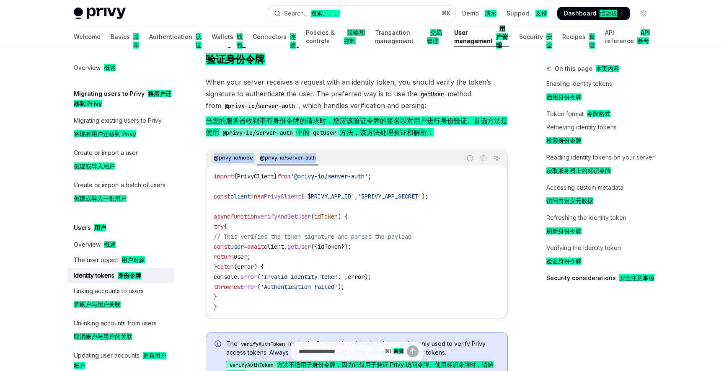
copy div "@privy-io/node @privy-io/server-auth"
drag, startPoint x: 320, startPoint y: 155, endPoint x: 214, endPoint y: 154, distance: 106.4
click at [214, 154] on div "@privy-io/node @privy-io/server-auth" at bounding box center [334, 158] width 254 height 14
click at [398, 195] on span "'$PRIVY_APP_SECRET'" at bounding box center [390, 197] width 64 height 8
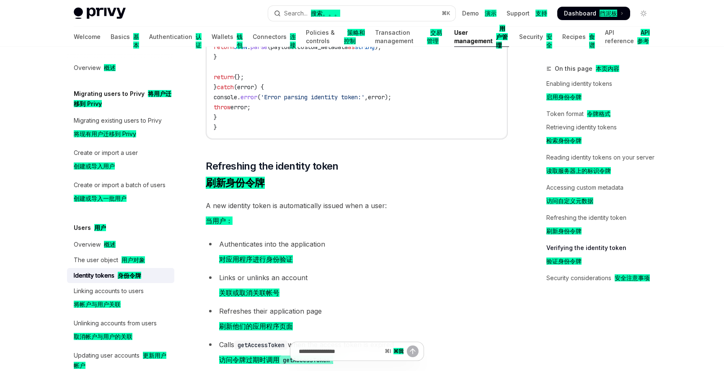
scroll to position [2351, 0]
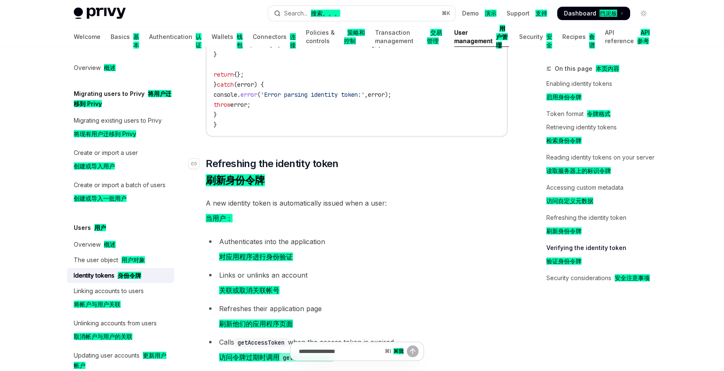
drag, startPoint x: 264, startPoint y: 182, endPoint x: 302, endPoint y: 172, distance: 39.1
click at [302, 172] on span "Refreshing the identity token 刷新身份令牌" at bounding box center [272, 173] width 133 height 33
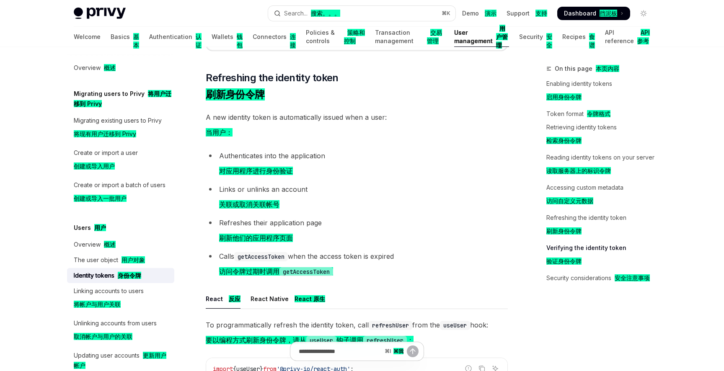
click at [346, 190] on li "Links or unlinks an account 关联或取消关联帐号" at bounding box center [357, 198] width 302 height 30
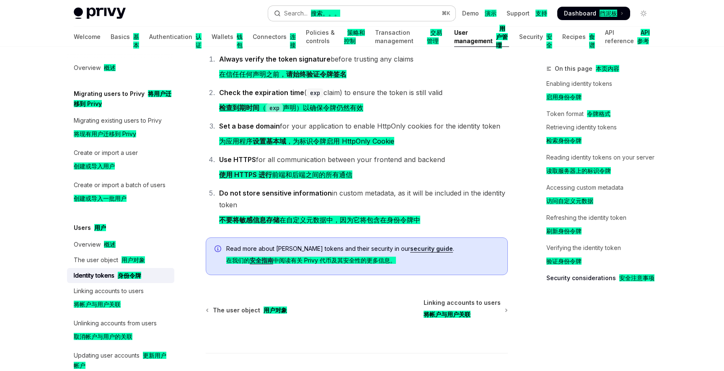
scroll to position [3559, 0]
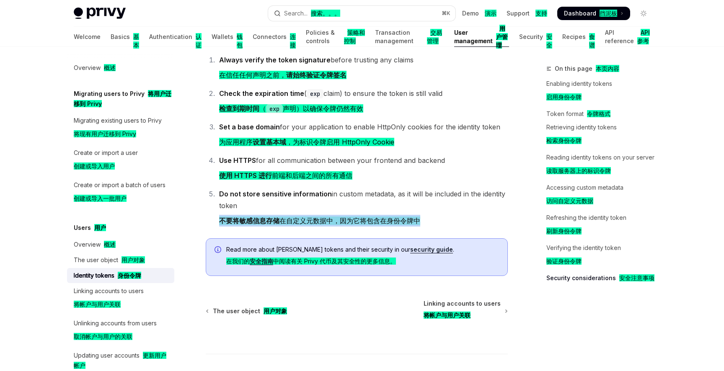
drag, startPoint x: 215, startPoint y: 220, endPoint x: 421, endPoint y: 223, distance: 205.6
click at [421, 223] on ol "Always verify the token signature before trusting any claims 在信任任何声明之前， 请始终验证令牌…" at bounding box center [357, 142] width 302 height 176
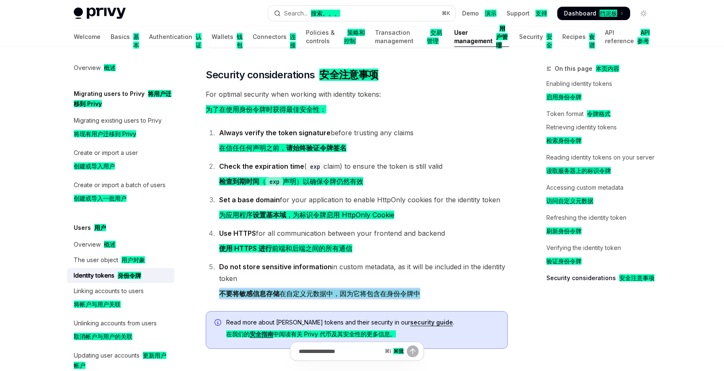
scroll to position [3485, 0]
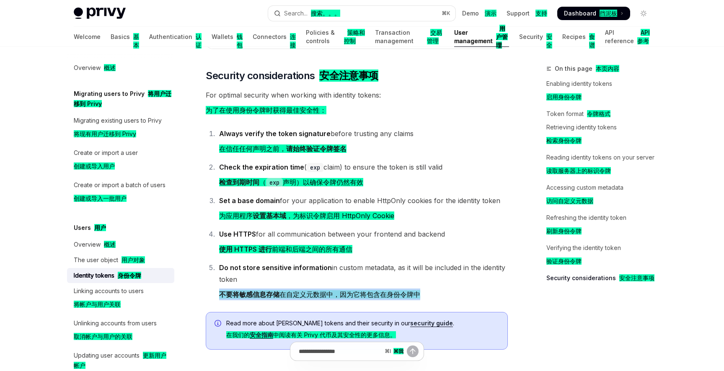
click at [374, 251] on li "Use HTTPS for all communication between your frontend and backend 使用 HTTPS 进行 前…" at bounding box center [361, 243] width 291 height 30
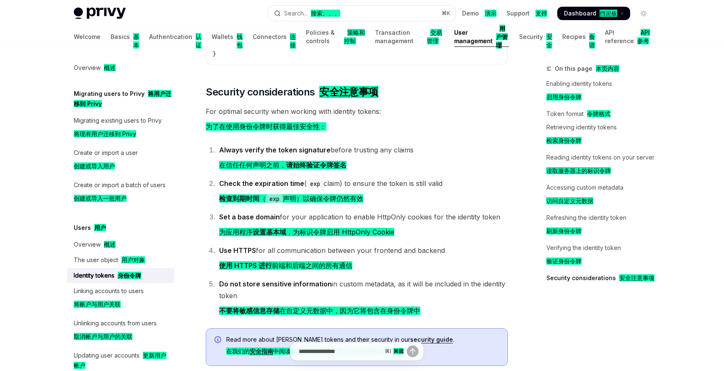
scroll to position [3468, 0]
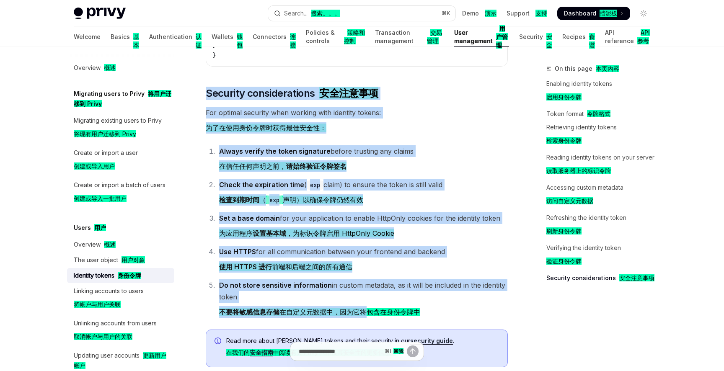
drag, startPoint x: 206, startPoint y: 89, endPoint x: 368, endPoint y: 314, distance: 277.2
click at [457, 279] on li "Do not store sensitive information in custom metadata, as it will be included i…" at bounding box center [361, 300] width 291 height 42
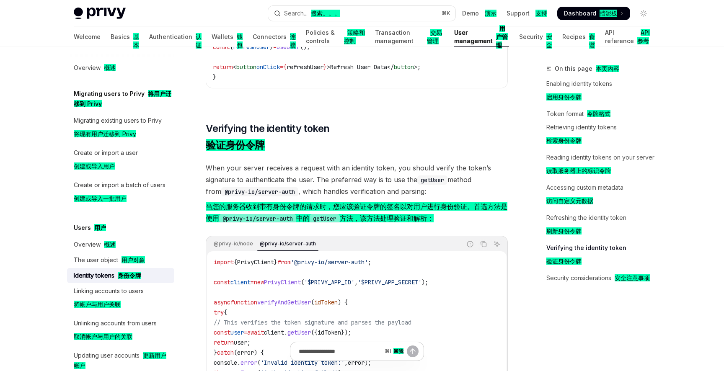
scroll to position [2778, 0]
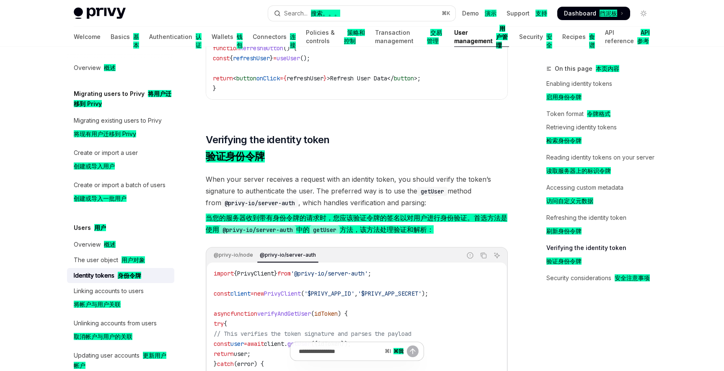
drag, startPoint x: 206, startPoint y: 215, endPoint x: 428, endPoint y: 234, distance: 221.9
click at [428, 234] on span "When your server receives a request with an identity token, you should verify t…" at bounding box center [357, 205] width 302 height 65
click at [453, 224] on font "当您的服务器收到带有身份令牌的请求时，您应该验证令牌的签名以对用户进行身份验证。首选方法是使用 @privy-io/server-auth 中的 getUse…" at bounding box center [356, 224] width 301 height 20
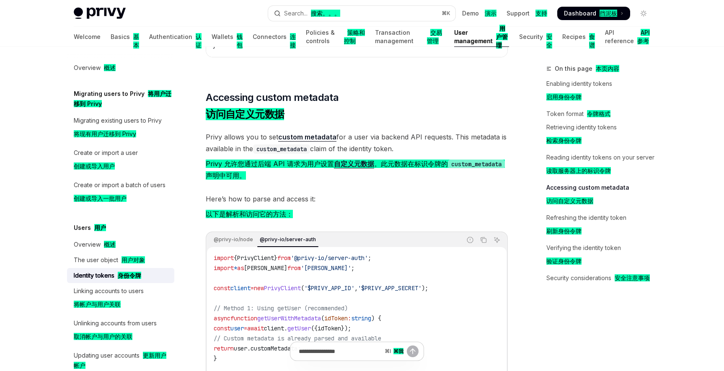
scroll to position [1891, 0]
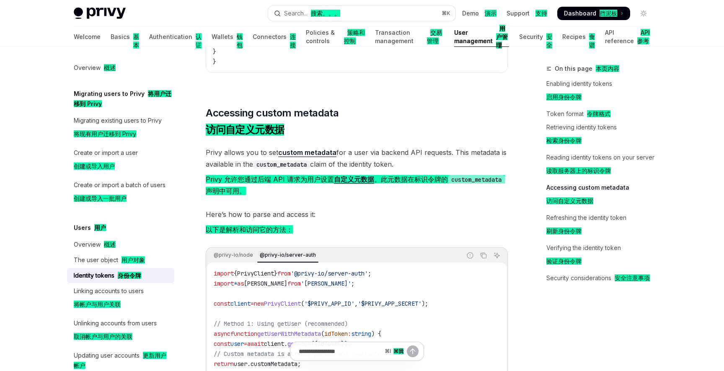
click at [305, 148] on link "custom metadata" at bounding box center [307, 152] width 58 height 9
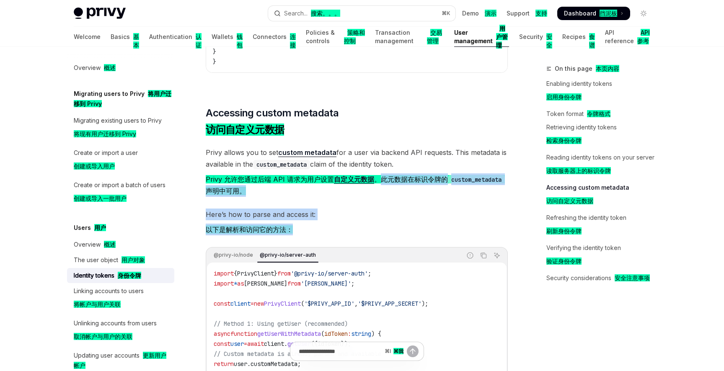
drag, startPoint x: 386, startPoint y: 175, endPoint x: 331, endPoint y: 224, distance: 73.0
click at [331, 224] on div "Identity tokens provide a secure and efficient way to access user data, especia…" at bounding box center [357, 96] width 302 height 3696
click at [368, 219] on span "Here’s how to parse and access it: 以下是解析和访问它的方法：" at bounding box center [357, 224] width 302 height 30
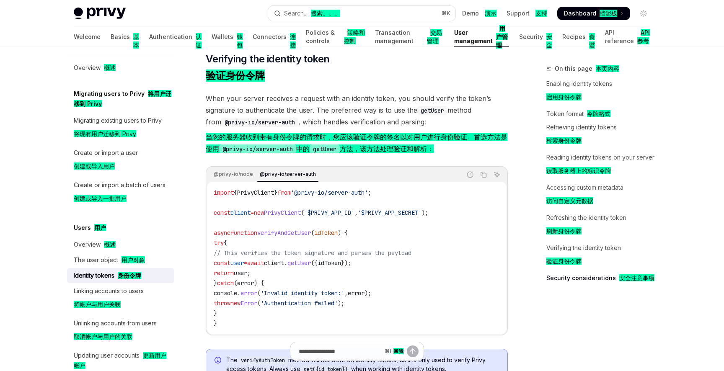
scroll to position [2860, 0]
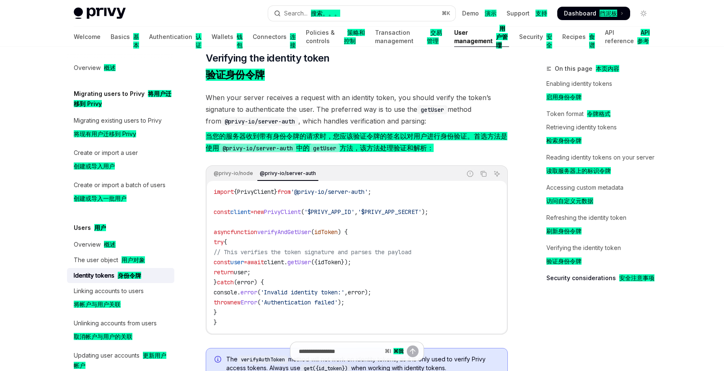
click at [271, 270] on code "import { PrivyClient } from '@privy-io/server-auth' ; const client = new PrivyC…" at bounding box center [357, 257] width 286 height 141
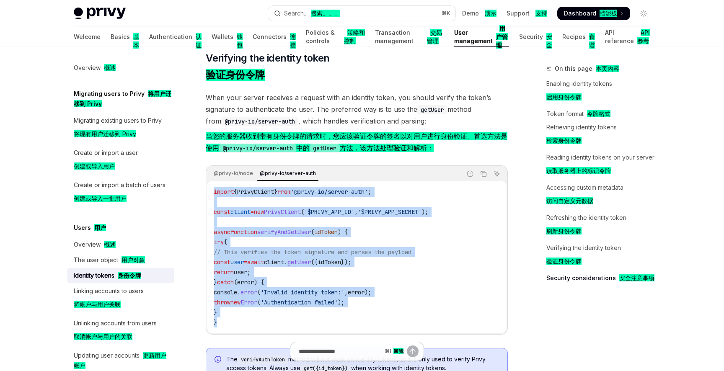
drag, startPoint x: 214, startPoint y: 188, endPoint x: 251, endPoint y: 320, distance: 137.4
click at [251, 320] on code "import { PrivyClient } from '@privy-io/server-auth' ; const client = new PrivyC…" at bounding box center [357, 257] width 286 height 141
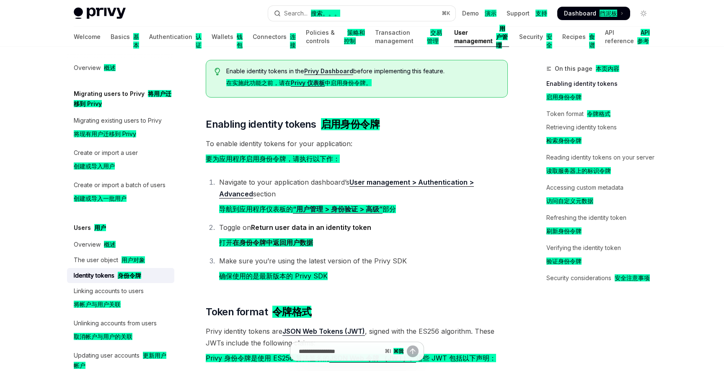
scroll to position [257, 0]
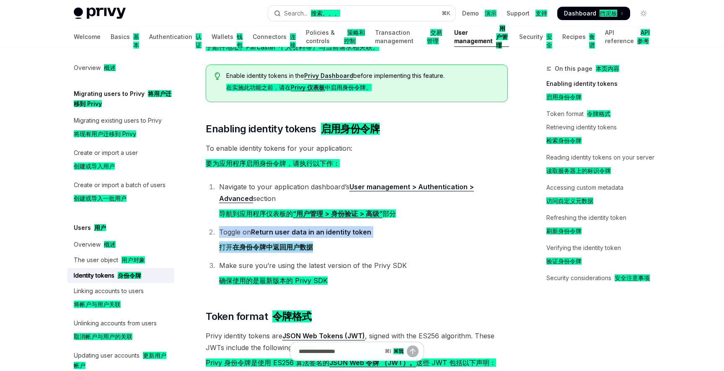
drag, startPoint x: 218, startPoint y: 231, endPoint x: 320, endPoint y: 259, distance: 106.1
click at [320, 259] on ol "Navigate to your application dashboard’s User management > Authentication > Adv…" at bounding box center [357, 235] width 302 height 109
click at [363, 260] on li "Make sure you’re using the latest version of the Privy SDK 确保使用的是最新版本的 Privy SDK" at bounding box center [361, 275] width 291 height 30
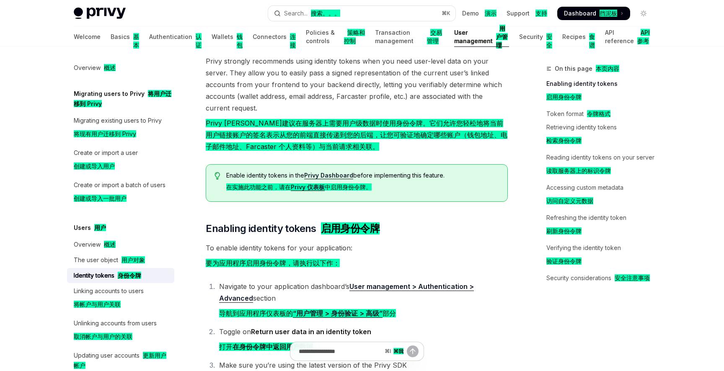
scroll to position [173, 0]
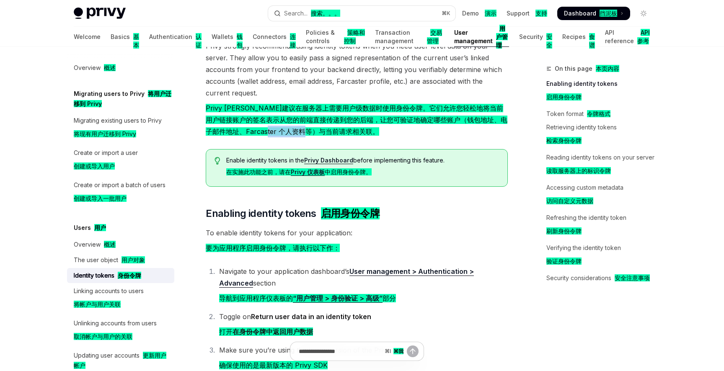
drag, startPoint x: 296, startPoint y: 130, endPoint x: 359, endPoint y: 137, distance: 63.2
click at [359, 137] on font "Privy 强烈建议在服务器上需要用户级数据时使用身份令牌。它们允许您轻松地将当前用户链接账户的签名表示从您的前端直接传递到您的后端，让您可验证地确定哪些账户…" at bounding box center [357, 119] width 302 height 35
click at [409, 211] on h2 "​ Enabling identity tokens 启用身份令牌" at bounding box center [357, 213] width 302 height 13
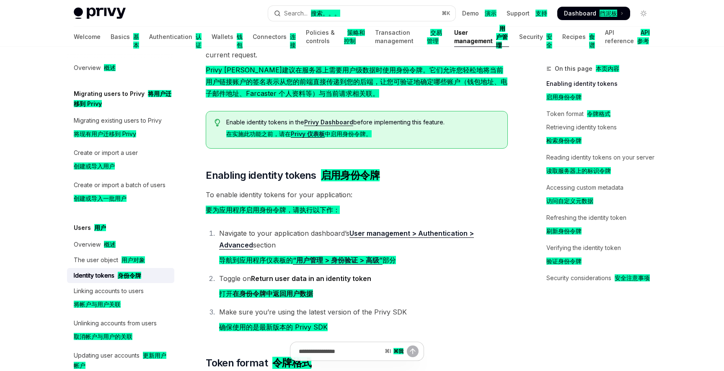
scroll to position [220, 0]
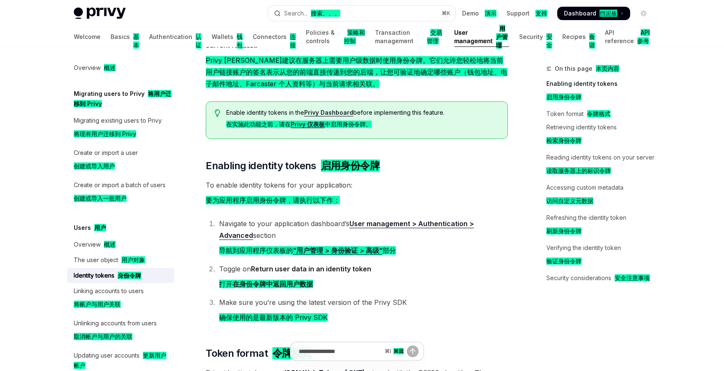
drag, startPoint x: 208, startPoint y: 166, endPoint x: 398, endPoint y: 282, distance: 222.5
click at [440, 278] on li "Toggle on Return user data in an identity token 打开 在身份令牌中返回用户数据" at bounding box center [361, 278] width 291 height 30
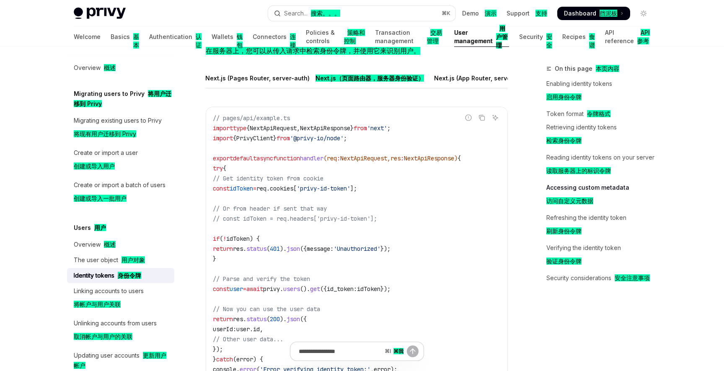
scroll to position [0, 328]
click at [370, 75] on font "Next.js（页面路由器，服务器身份验证）" at bounding box center [373, 78] width 108 height 7
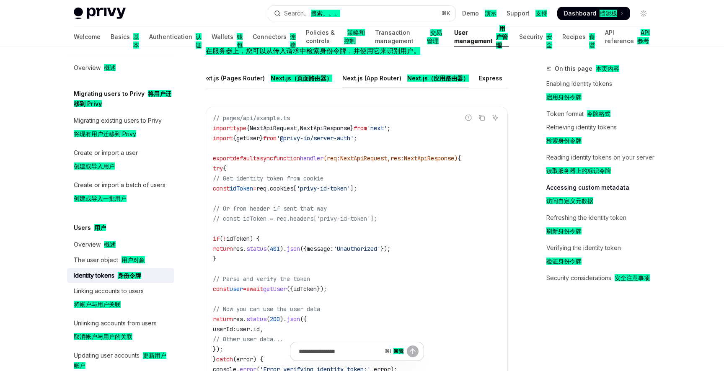
scroll to position [0, 10]
click at [422, 75] on font "Next.js（应用路由器）" at bounding box center [435, 78] width 62 height 7
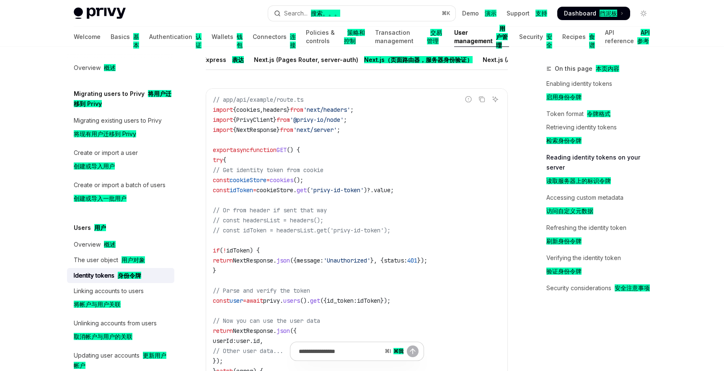
scroll to position [0, 284]
click at [395, 56] on font "Next.js（页面路由器，服务器身份验证）" at bounding box center [417, 59] width 108 height 7
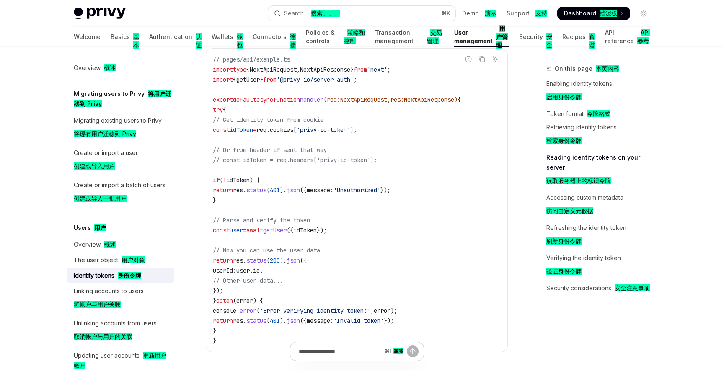
scroll to position [1597, 0]
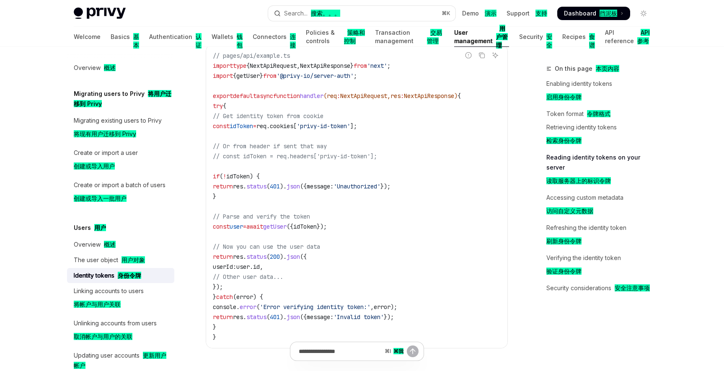
drag, startPoint x: 225, startPoint y: 207, endPoint x: 376, endPoint y: 220, distance: 150.9
click at [376, 220] on code "// pages/api/example.ts import type { NextApiRequest , NextApiResponse } from '…" at bounding box center [357, 196] width 288 height 291
click at [320, 243] on span "// Now you can use the user data" at bounding box center [266, 247] width 107 height 8
click at [220, 223] on span "const" at bounding box center [221, 227] width 17 height 8
drag, startPoint x: 217, startPoint y: 213, endPoint x: 381, endPoint y: 224, distance: 163.7
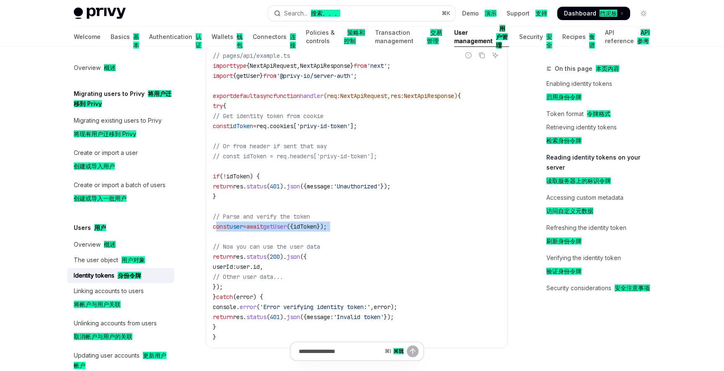
click at [381, 224] on code "// pages/api/example.ts import type { NextApiRequest , NextApiResponse } from '…" at bounding box center [357, 196] width 288 height 291
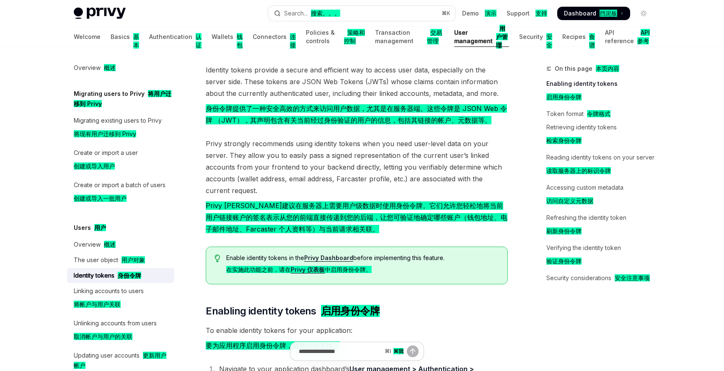
scroll to position [79, 0]
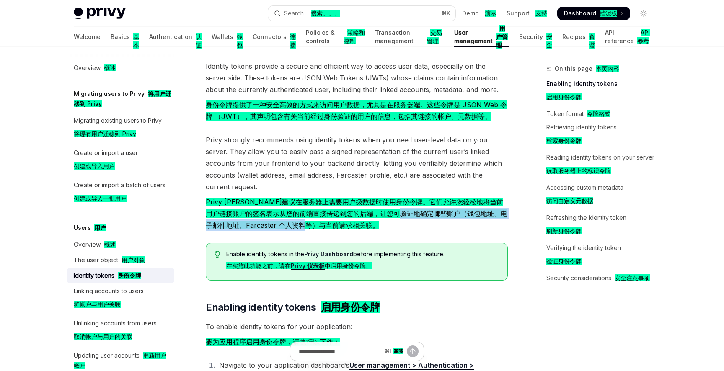
drag, startPoint x: 435, startPoint y: 214, endPoint x: 357, endPoint y: 223, distance: 79.2
click at [357, 223] on font "Privy 强烈建议在服务器上需要用户级数据时使用身份令牌。它们允许您轻松地将当前用户链接账户的签名表示从您的前端直接传递到您的后端，让您可验证地确定哪些账户…" at bounding box center [357, 213] width 302 height 35
click at [399, 217] on font "Privy 强烈建议在服务器上需要用户级数据时使用身份令牌。它们允许您轻松地将当前用户链接账户的签名表示从您的前端直接传递到您的后端，让您可验证地确定哪些账户…" at bounding box center [357, 213] width 302 height 35
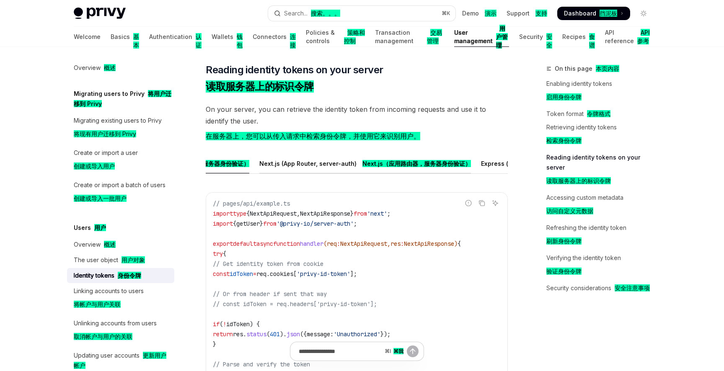
scroll to position [0, 515]
click at [394, 160] on font "Next.js（应用路由器，服务器身份验证）" at bounding box center [407, 163] width 108 height 7
type textarea "*"
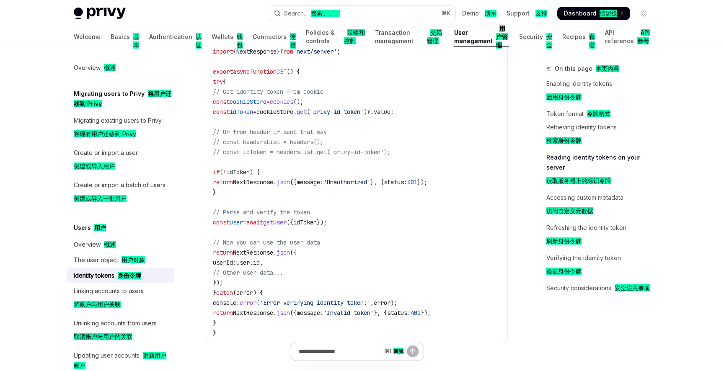
scroll to position [1633, 0]
drag, startPoint x: 224, startPoint y: 211, endPoint x: 394, endPoint y: 211, distance: 170.8
click at [394, 211] on code "// app/api/example/route.ts import { cookies , headers } from 'next/headers' ; …" at bounding box center [357, 176] width 288 height 322
click at [301, 237] on span "// Now you can use the user data" at bounding box center [266, 241] width 107 height 8
drag, startPoint x: 223, startPoint y: 210, endPoint x: 377, endPoint y: 214, distance: 154.5
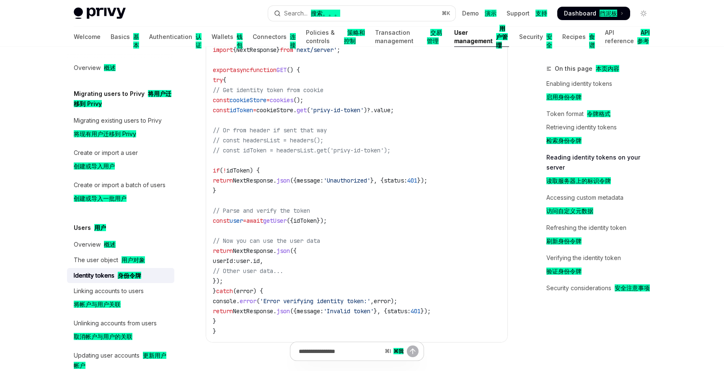
click at [377, 214] on code "// app/api/example/route.ts import { cookies , headers } from 'next/headers' ; …" at bounding box center [357, 176] width 288 height 322
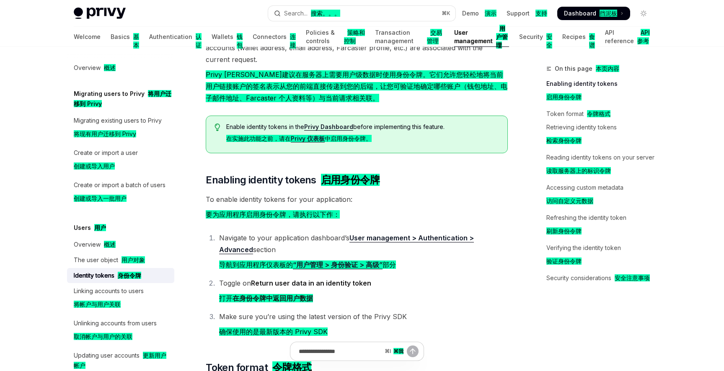
scroll to position [0, 0]
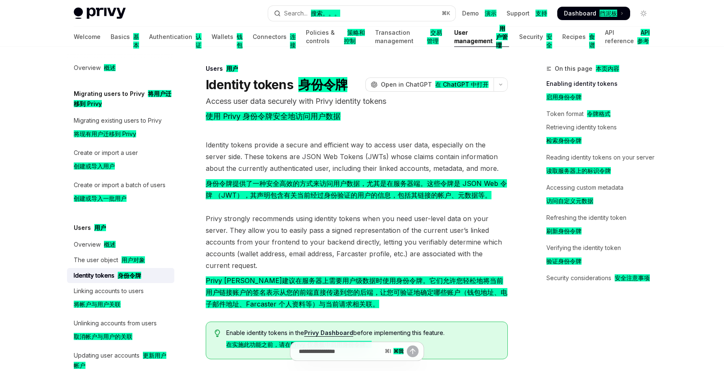
click at [433, 105] on p "Access user data securely with Privy identity tokens 使用 Privy 身份令牌安全地访问用户数据" at bounding box center [357, 110] width 302 height 30
click at [338, 17] on div "Search... 搜索。。。" at bounding box center [312, 13] width 56 height 10
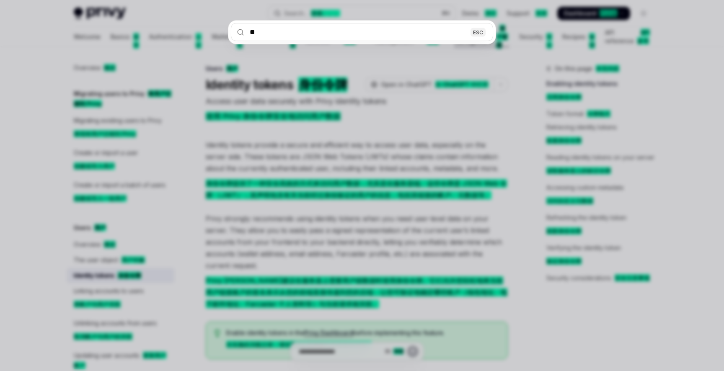
type input "***"
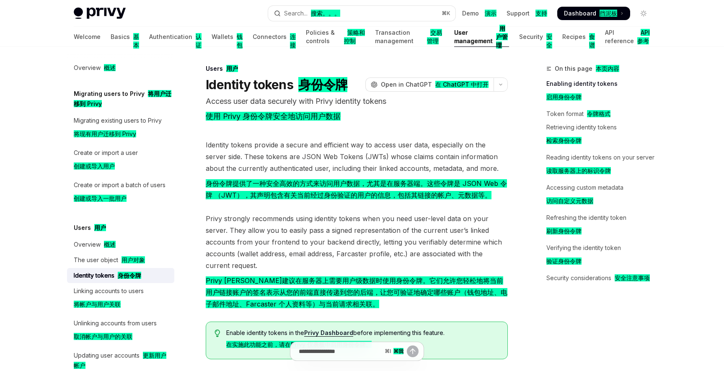
scroll to position [47, 0]
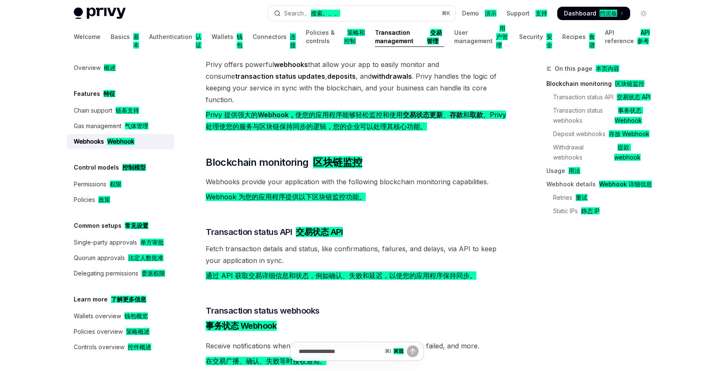
type textarea "*"
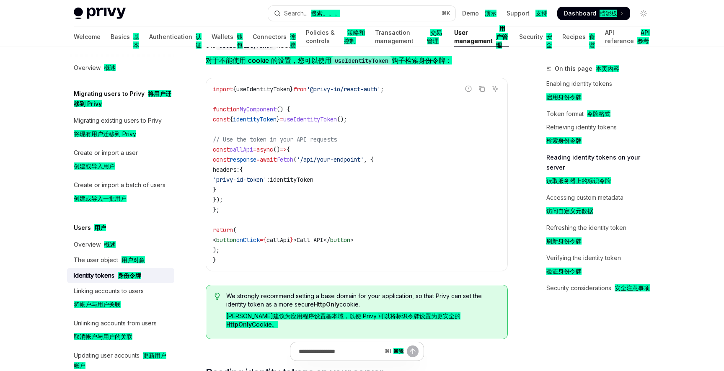
scroll to position [1165, 0]
click at [88, 11] on img at bounding box center [100, 14] width 52 height 12
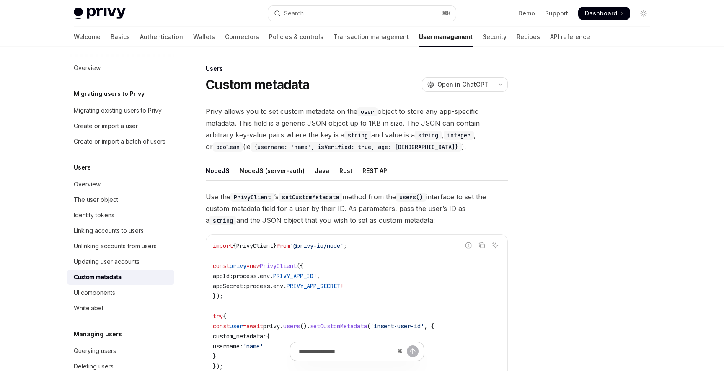
click at [605, 150] on div at bounding box center [592, 217] width 127 height 307
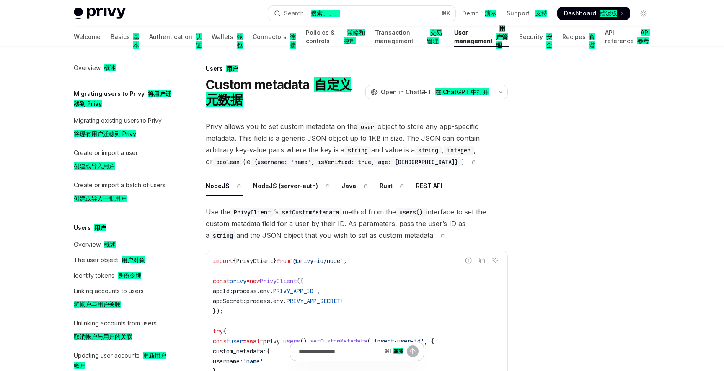
type textarea "*"
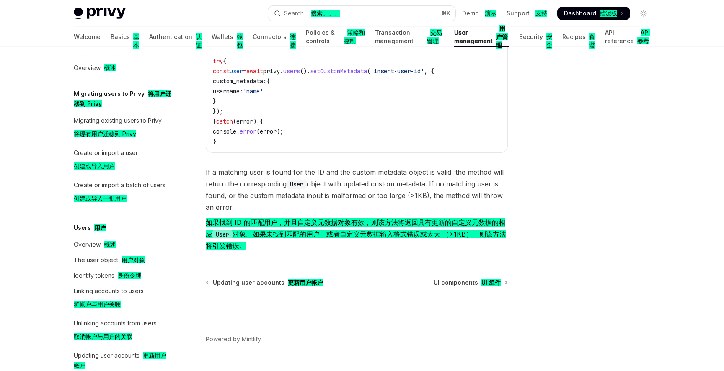
scroll to position [373, 0]
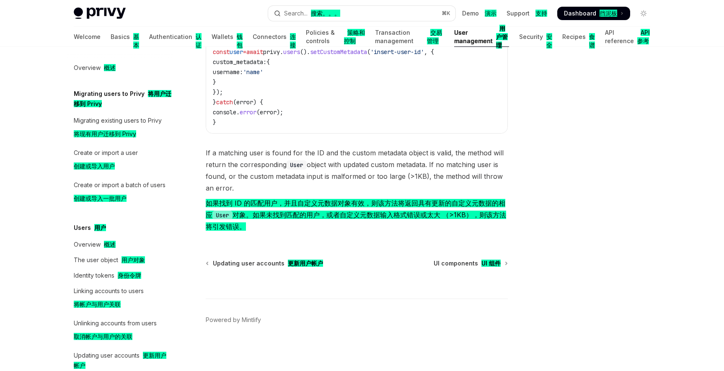
drag, startPoint x: 373, startPoint y: 203, endPoint x: 473, endPoint y: 227, distance: 102.6
click at [473, 227] on font "如果找到 ID 的匹配用户，并且自定义元数据对象有效，则该方法将返回具有更新的自定义元数据的相应 User 对象。如果未找到匹配的用户，或者自定义元数据输入格…" at bounding box center [357, 214] width 302 height 35
click at [423, 225] on font "如果找到 ID 的匹配用户，并且自定义元数据对象有效，则该方法将返回具有更新的自定义元数据的相应 User 对象。如果未找到匹配的用户，或者自定义元数据输入格…" at bounding box center [357, 214] width 302 height 35
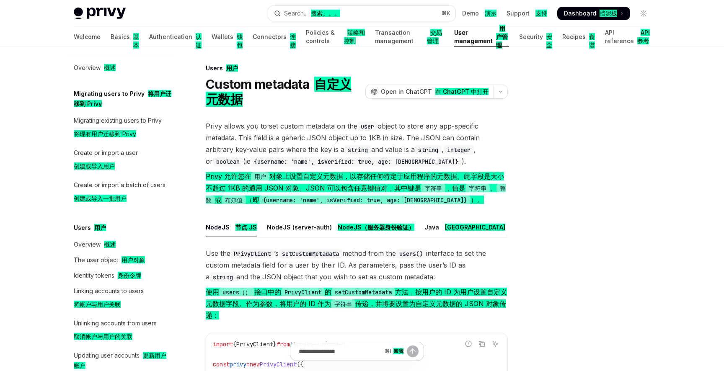
scroll to position [0, 0]
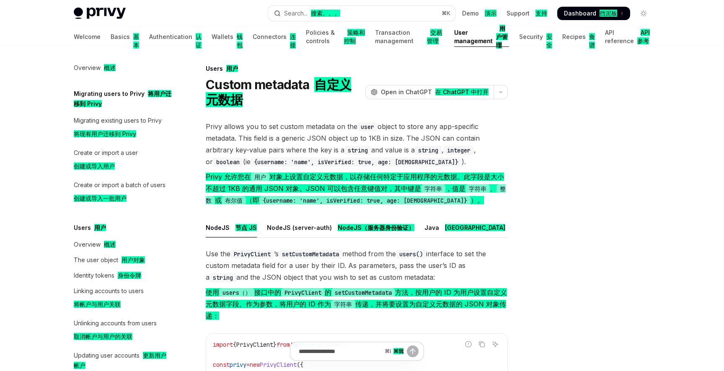
click at [562, 168] on div at bounding box center [592, 217] width 127 height 307
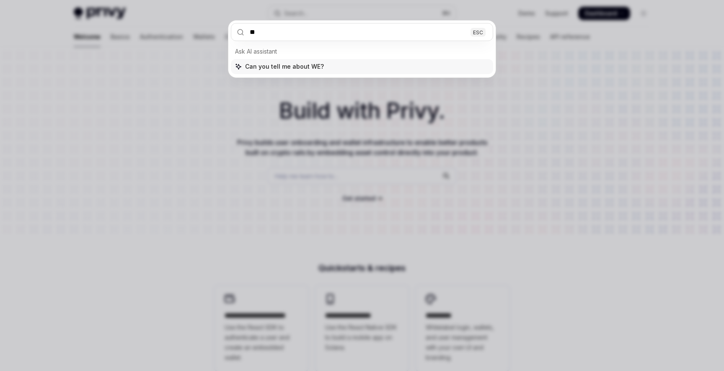
type input "***"
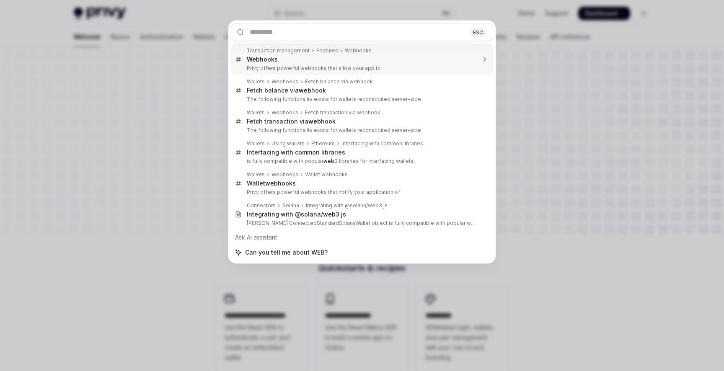
type textarea "*"
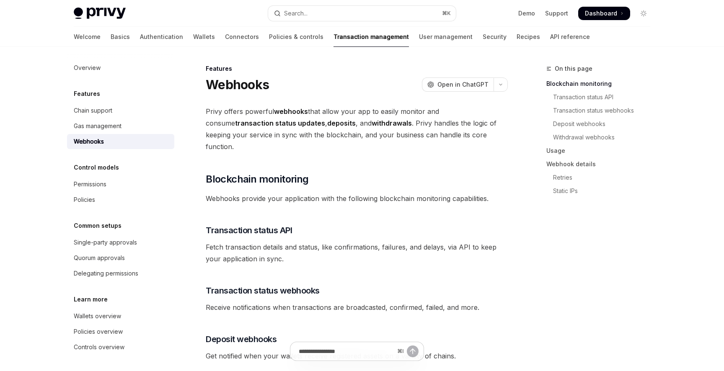
scroll to position [47, 0]
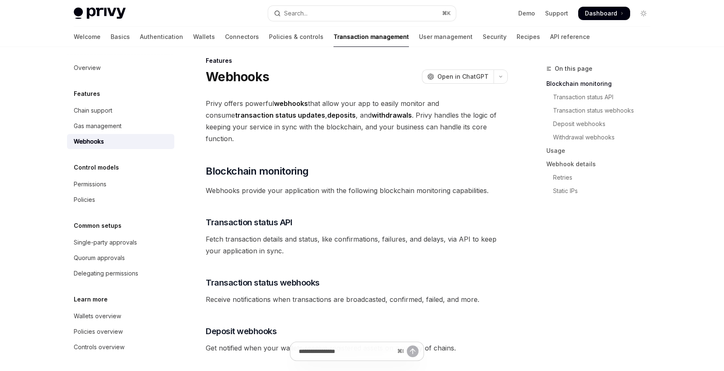
scroll to position [0, 0]
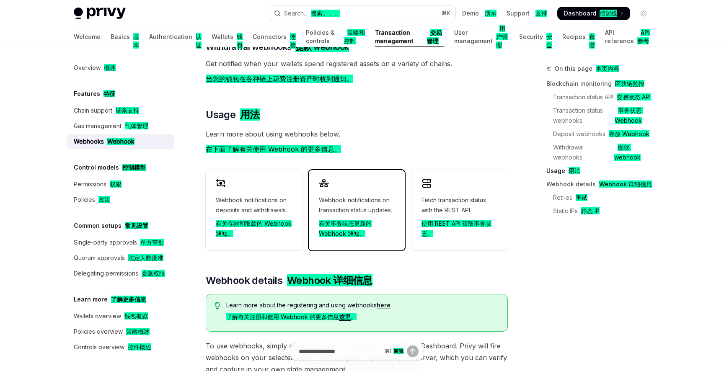
scroll to position [458, 0]
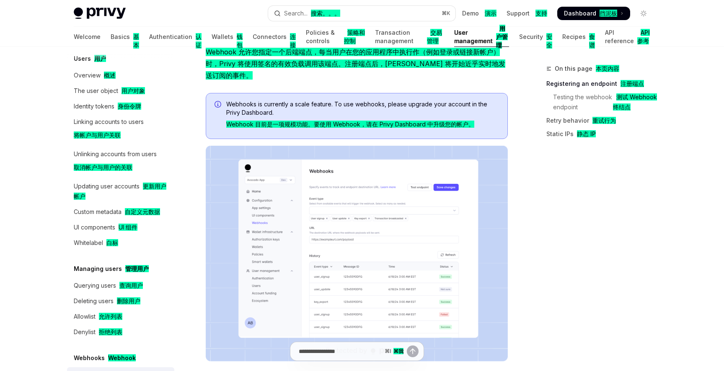
scroll to position [111, 0]
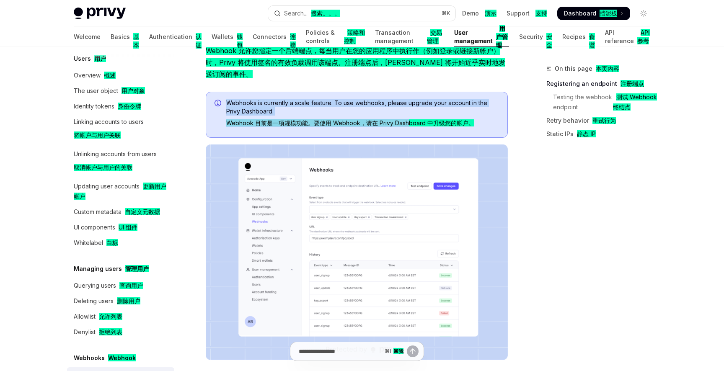
drag, startPoint x: 223, startPoint y: 121, endPoint x: 408, endPoint y: 125, distance: 185.1
click at [408, 125] on div "Webhooks is currently a scale feature. To use webhooks, please upgrade your acc…" at bounding box center [357, 115] width 302 height 46
click at [348, 108] on span "Webhooks is currently a scale feature. To use webhooks, please upgrade your acc…" at bounding box center [362, 115] width 273 height 32
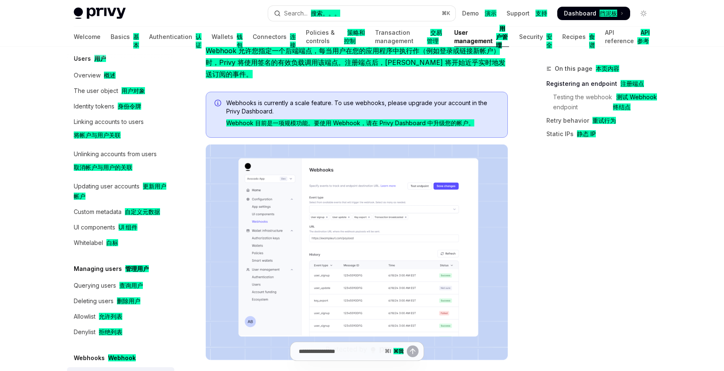
click at [298, 106] on span "Webhooks is currently a scale feature. To use webhooks, please upgrade your acc…" at bounding box center [362, 115] width 273 height 32
drag, startPoint x: 294, startPoint y: 103, endPoint x: 328, endPoint y: 106, distance: 34.4
click at [328, 106] on span "Webhooks is currently a scale feature. To use webhooks, please upgrade your acc…" at bounding box center [362, 115] width 273 height 32
drag, startPoint x: 294, startPoint y: 103, endPoint x: 331, endPoint y: 106, distance: 37.4
click at [331, 106] on span "Webhooks is currently a scale feature. To use webhooks, please upgrade your acc…" at bounding box center [362, 115] width 273 height 32
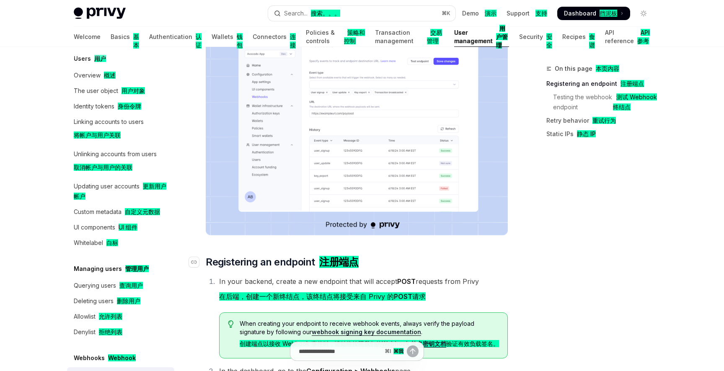
click at [459, 256] on h2 "​ Registering an endpoint 注册端点" at bounding box center [357, 261] width 302 height 13
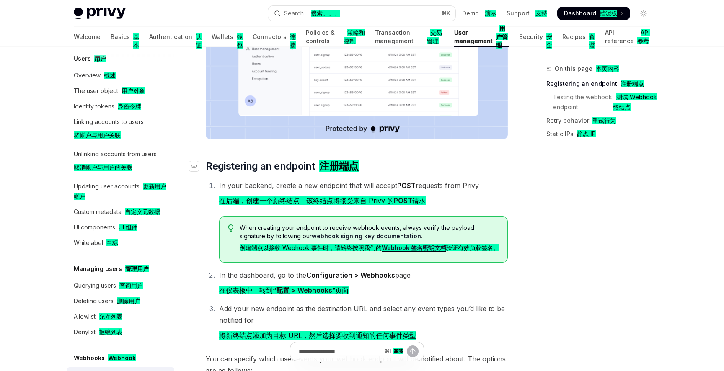
scroll to position [338, 0]
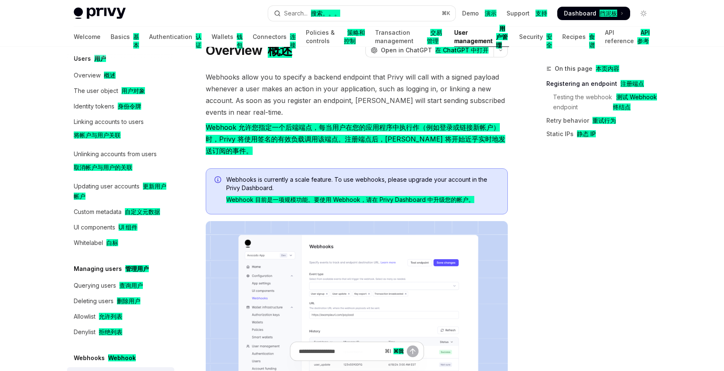
scroll to position [0, 0]
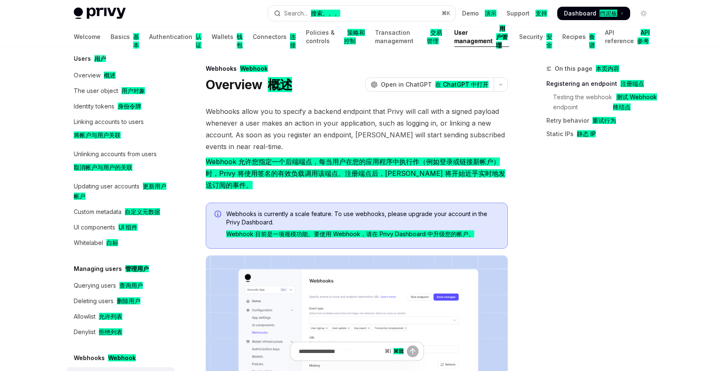
click at [364, 161] on font "Webhook 允许您指定一个后端端点，每当用户在您的应用程序中执行作（例如登录或链接新帐户）时，Privy 将使用签名的有效负载调用该端点。注册端点后，Pr…" at bounding box center [355, 173] width 299 height 32
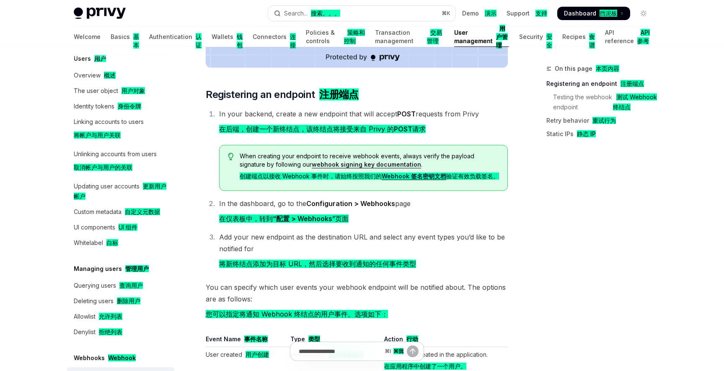
scroll to position [404, 0]
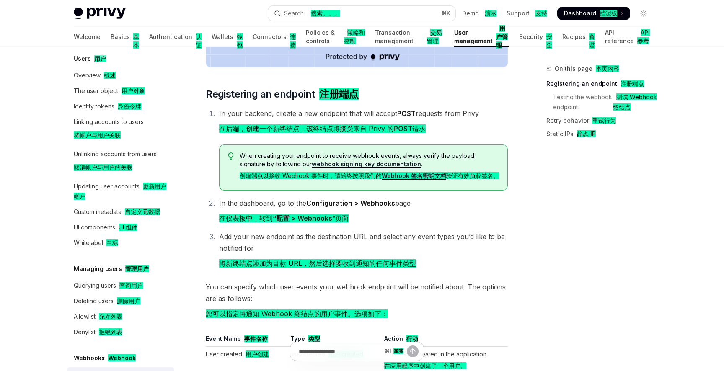
click at [415, 171] on span "When creating your endpoint to receive webhook events, always verify the payloa…" at bounding box center [369, 168] width 259 height 32
click at [425, 172] on link "Webhook 签名密钥文档" at bounding box center [413, 176] width 64 height 8
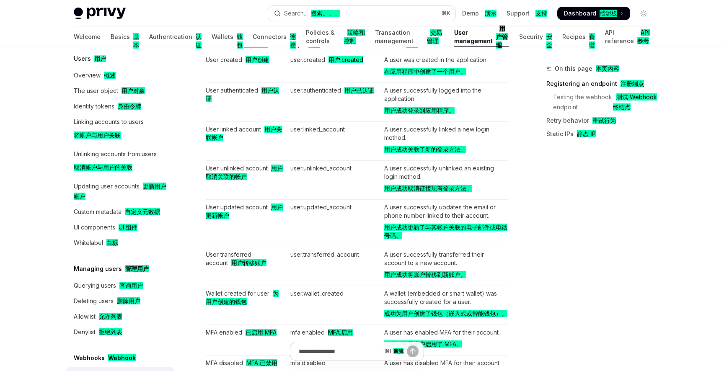
scroll to position [703, 0]
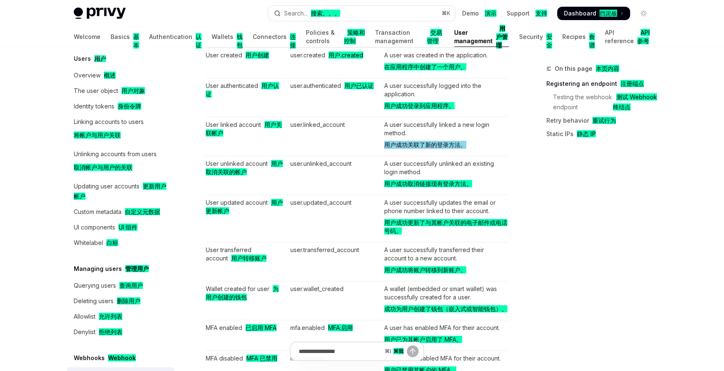
drag, startPoint x: 383, startPoint y: 151, endPoint x: 473, endPoint y: 157, distance: 90.2
click at [473, 156] on td "A user successfully linked a new login method. 用户成功关联了新的登录方法。" at bounding box center [444, 136] width 127 height 39
click at [339, 155] on td "user.linked_account" at bounding box center [334, 136] width 94 height 39
drag, startPoint x: 383, startPoint y: 190, endPoint x: 493, endPoint y: 198, distance: 110.9
click at [493, 195] on td "A user successfully unlinked an existing login method. 用户成功取消链接现有登录方法。" at bounding box center [444, 175] width 127 height 39
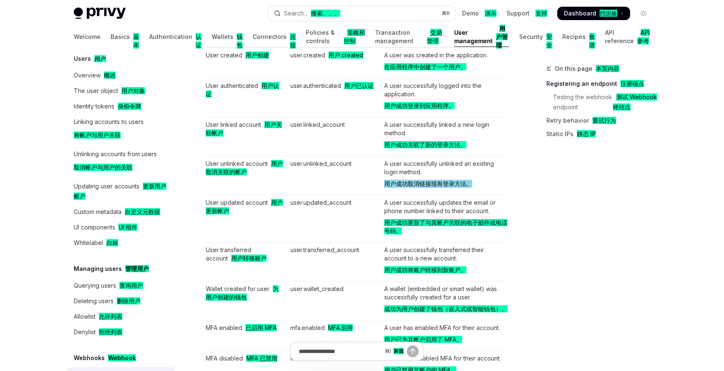
click at [464, 176] on td "A user successfully unlinked an existing login method. 用户成功取消链接现有登录方法。" at bounding box center [444, 175] width 127 height 39
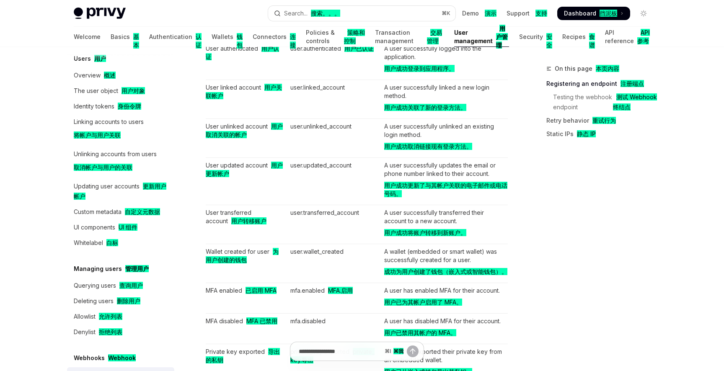
scroll to position [763, 0]
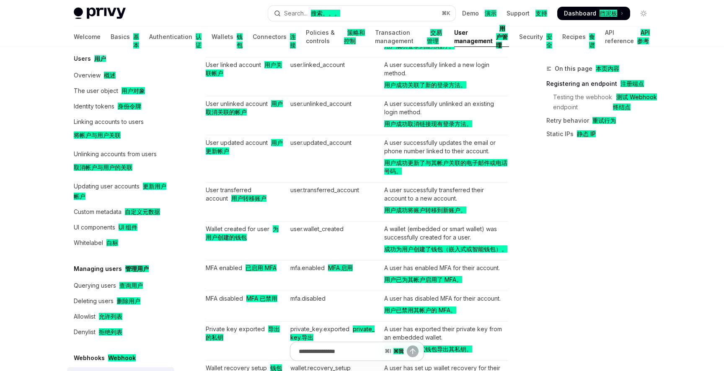
click at [437, 183] on td "A user successfully updates the email or phone number linked to their account. …" at bounding box center [444, 158] width 127 height 47
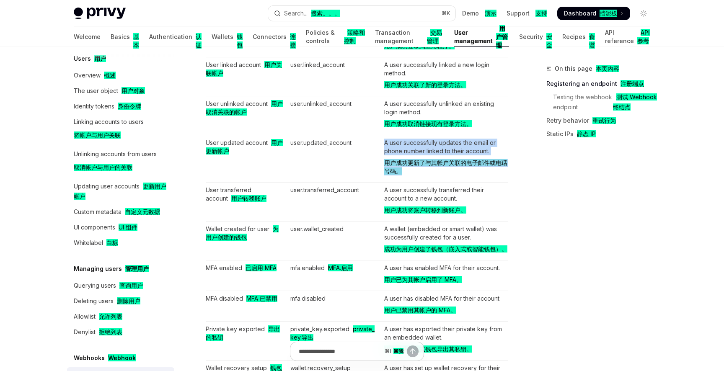
drag, startPoint x: 380, startPoint y: 173, endPoint x: 436, endPoint y: 184, distance: 57.3
click at [436, 183] on tr "User updated account 用户更新帐户 user.updated_account A user successfully updates th…" at bounding box center [357, 158] width 302 height 47
click at [446, 183] on td "A user successfully updates the email or phone number linked to their account. …" at bounding box center [444, 158] width 127 height 47
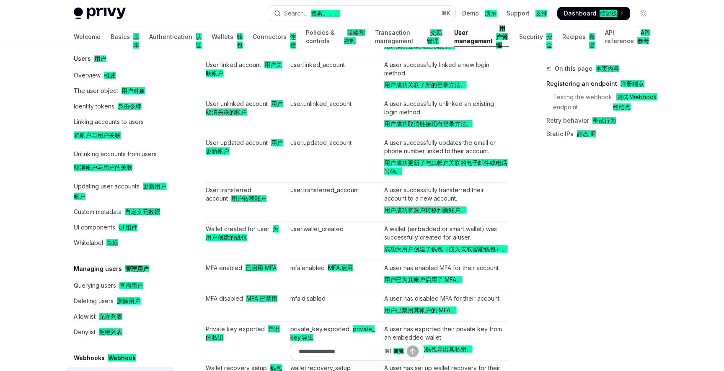
click at [382, 170] on td "A user successfully updates the email or phone number linked to their account. …" at bounding box center [444, 158] width 127 height 47
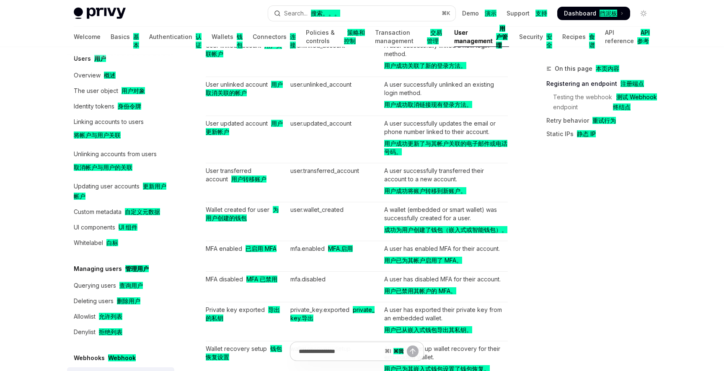
scroll to position [801, 0]
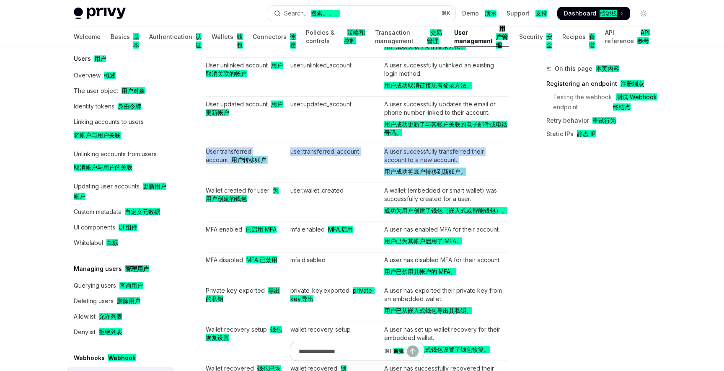
drag, startPoint x: 202, startPoint y: 161, endPoint x: 480, endPoint y: 184, distance: 279.0
click at [480, 184] on div "Webhooks Webhook Overview 概述 OpenAI Open in ChatGPT 在 ChatGPT 中打开 OpenAI Open i…" at bounding box center [278, 213] width 462 height 1900
click at [469, 173] on td "A user successfully transferred their account to a new account. 用户成功将账户转移到新账户。" at bounding box center [444, 163] width 127 height 39
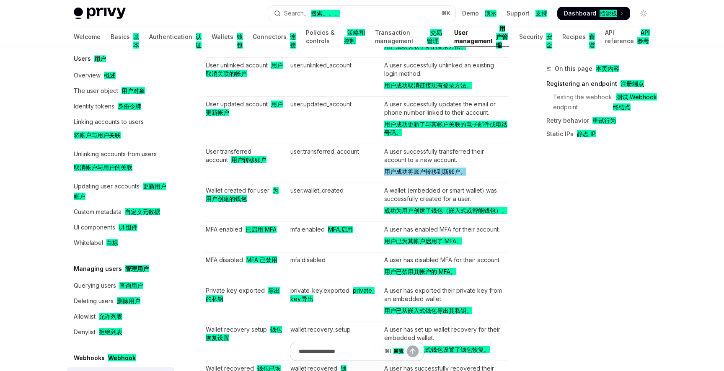
drag, startPoint x: 381, startPoint y: 181, endPoint x: 488, endPoint y: 183, distance: 106.4
click at [488, 183] on td "A user successfully transferred their account to a new account. 用户成功将账户转移到新账户。" at bounding box center [444, 163] width 127 height 39
click at [461, 175] on font "用户成功将账户转移到新账户。" at bounding box center [425, 171] width 82 height 7
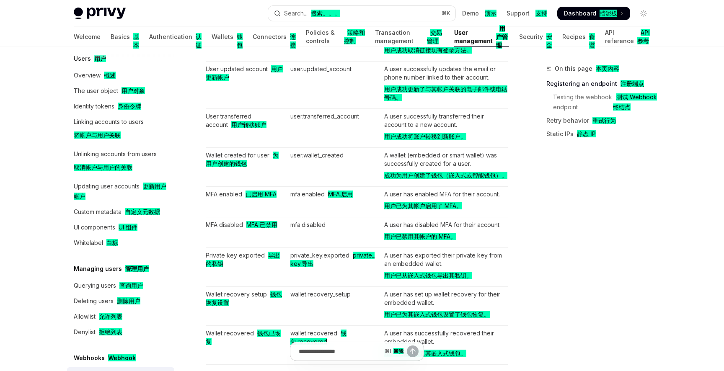
scroll to position [842, 0]
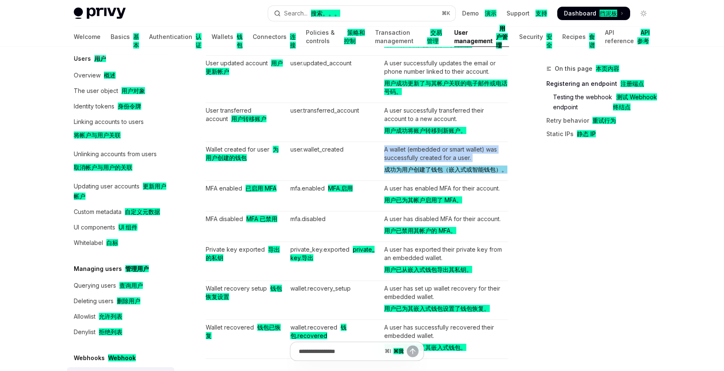
drag, startPoint x: 405, startPoint y: 188, endPoint x: 379, endPoint y: 174, distance: 29.6
click at [379, 174] on tr "Wallet created for user 为用户创建的钱包 user.wallet_created A wallet (embedded or smar…" at bounding box center [357, 161] width 302 height 39
click at [428, 174] on font "成功为用户创建了钱包（嵌入式或智能钱包）。" at bounding box center [445, 169] width 123 height 8
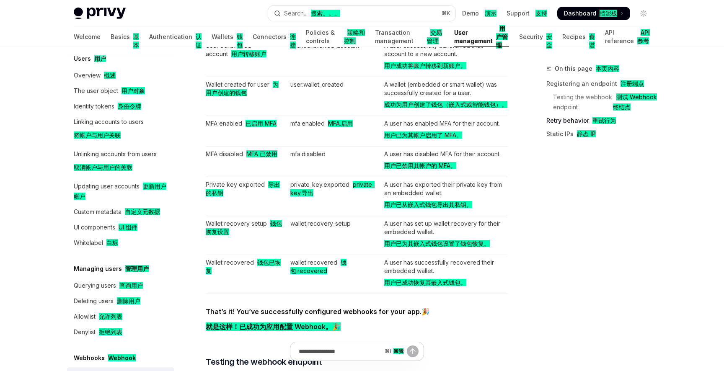
scroll to position [915, 0]
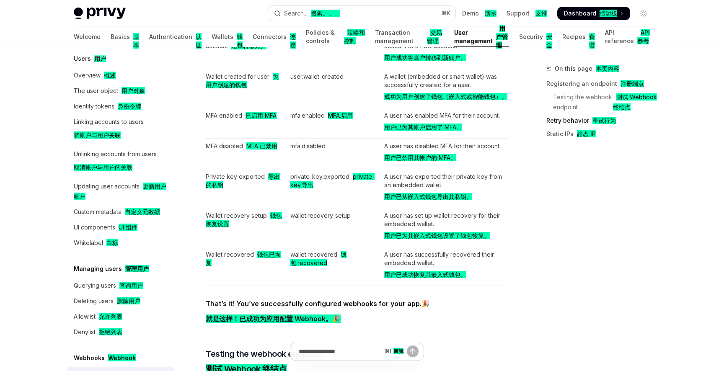
click at [436, 131] on font "用户已为其帐户启用了 MFA。" at bounding box center [423, 127] width 78 height 7
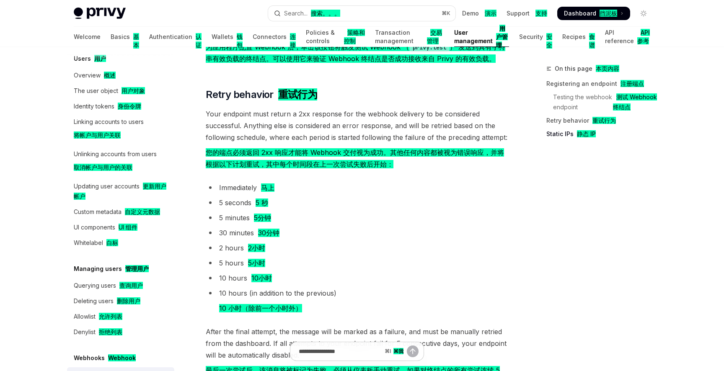
scroll to position [1298, 0]
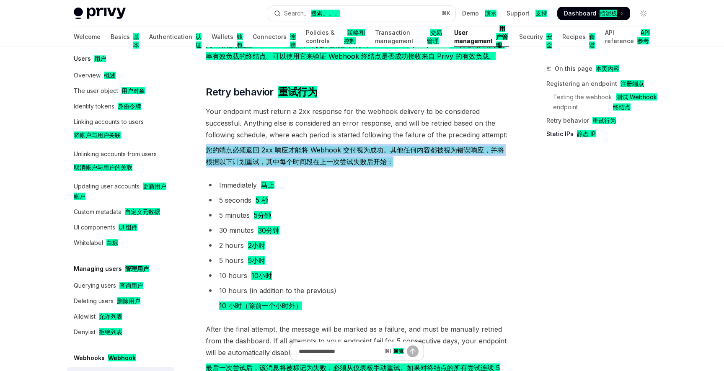
drag, startPoint x: 206, startPoint y: 165, endPoint x: 437, endPoint y: 181, distance: 231.7
click at [437, 167] on font "您的端点必须返回 2xx 响应才能将 Webhook 交付视为成功。其他任何内容都被视为错误响应，并将根据以下计划重试，其中每个时间段在上一次尝试失败后开始：" at bounding box center [357, 155] width 302 height 23
click at [459, 167] on font "您的端点必须返回 2xx 响应才能将 Webhook 交付视为成功。其他任何内容都被视为错误响应，并将根据以下计划重试，其中每个时间段在上一次尝试失败后开始：" at bounding box center [357, 155] width 302 height 23
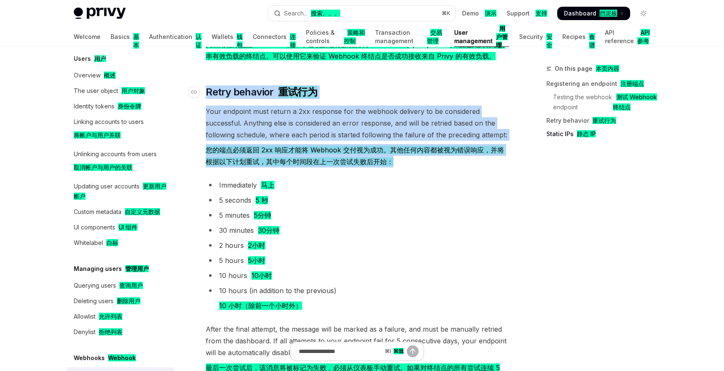
drag, startPoint x: 430, startPoint y: 176, endPoint x: 202, endPoint y: 110, distance: 236.9
click at [410, 167] on font "您的端点必须返回 2xx 响应才能将 Webhook 交付视为成功。其他任何内容都被视为错误响应，并将根据以下计划重试，其中每个时间段在上一次尝试失败后开始：" at bounding box center [357, 155] width 302 height 23
drag, startPoint x: 410, startPoint y: 177, endPoint x: 206, endPoint y: 106, distance: 216.1
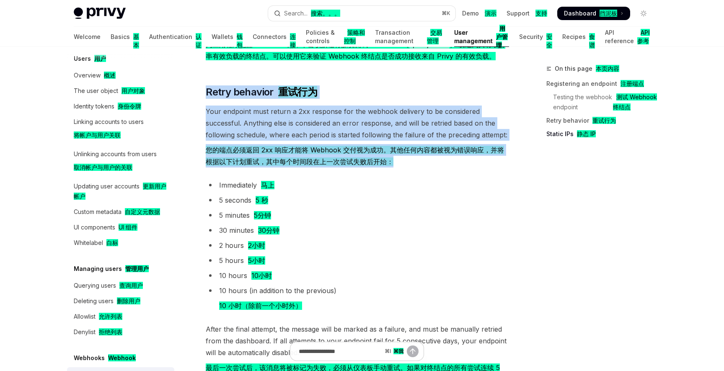
click at [411, 171] on span "Your endpoint must return a 2xx response for the webhook delivery to be conside…" at bounding box center [357, 138] width 302 height 65
drag, startPoint x: 417, startPoint y: 183, endPoint x: 204, endPoint y: 102, distance: 227.9
drag, startPoint x: 410, startPoint y: 180, endPoint x: 203, endPoint y: 102, distance: 221.4
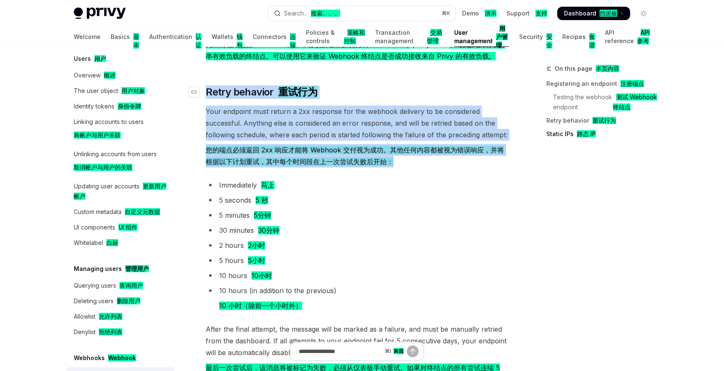
click at [359, 223] on ul "Immediately 马上 5 seconds 5 秒 5 minutes 5分钟 30 minutes 30分钟 2 hours 2小时 5 hours …" at bounding box center [357, 247] width 302 height 136
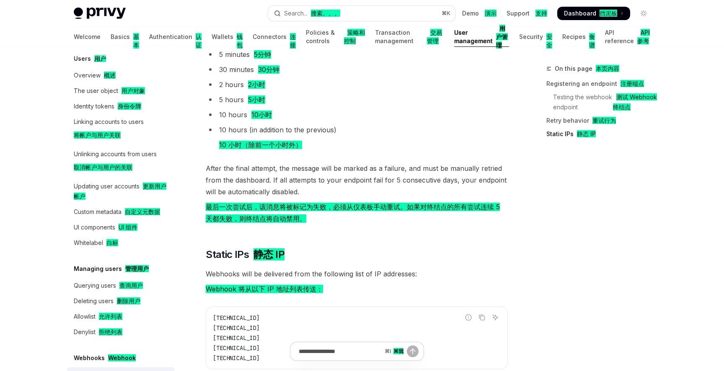
scroll to position [1461, 0]
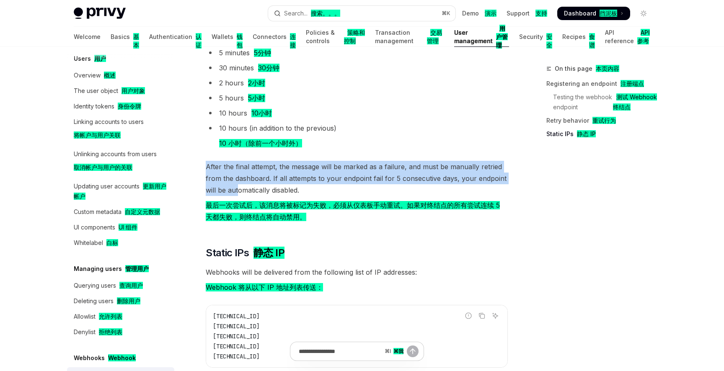
drag, startPoint x: 206, startPoint y: 180, endPoint x: 238, endPoint y: 207, distance: 41.3
click at [238, 207] on span "After the final attempt, the message will be marked as a failure, and must be m…" at bounding box center [357, 193] width 302 height 65
click at [241, 226] on span "After the final attempt, the message will be marked as a failure, and must be m…" at bounding box center [357, 193] width 302 height 65
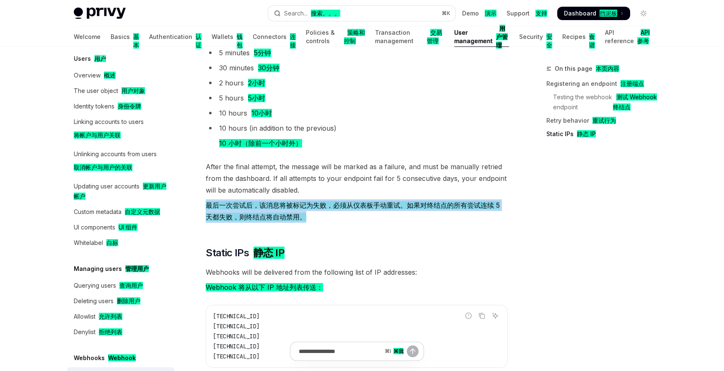
drag, startPoint x: 209, startPoint y: 222, endPoint x: 454, endPoint y: 250, distance: 247.0
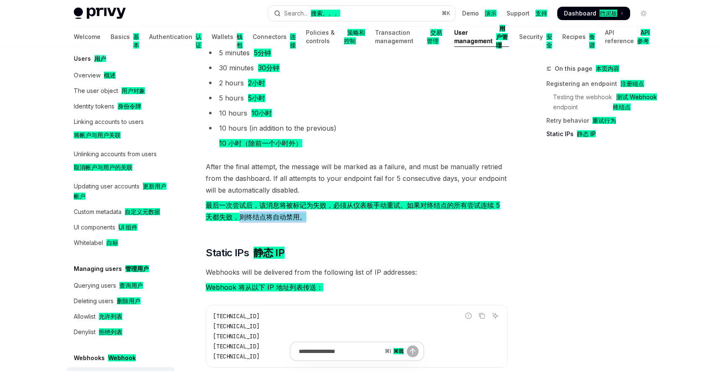
drag, startPoint x: 239, startPoint y: 234, endPoint x: 360, endPoint y: 237, distance: 121.0
click at [360, 223] on font "最后一次尝试后，该消息将被标记为失败，必须从仪表板手动重试。如果对终结点的所有尝试连续 5 天都失败，则终结点将自动禁用。" at bounding box center [357, 210] width 302 height 23
click at [394, 226] on span "After the final attempt, the message will be marked as a failure, and must be m…" at bounding box center [357, 193] width 302 height 65
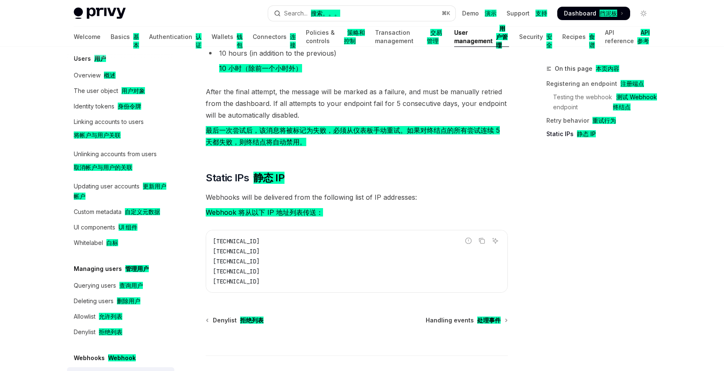
scroll to position [1539, 0]
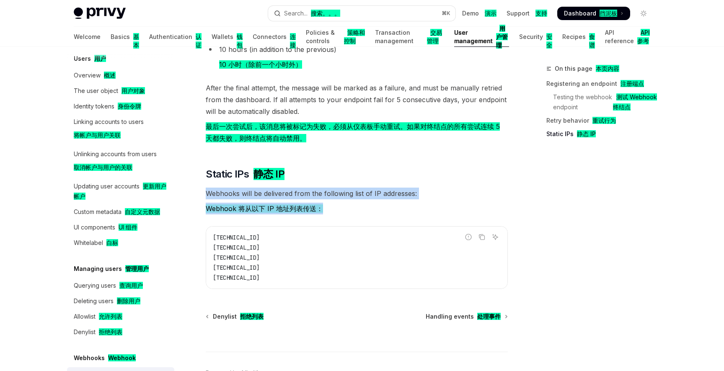
drag, startPoint x: 205, startPoint y: 212, endPoint x: 322, endPoint y: 227, distance: 118.2
click at [284, 244] on div "44.228.126.217 50.112.21.217 52.24.126.164 54.148.139.208 2600:1f24:64:8000::/52" at bounding box center [356, 258] width 301 height 62
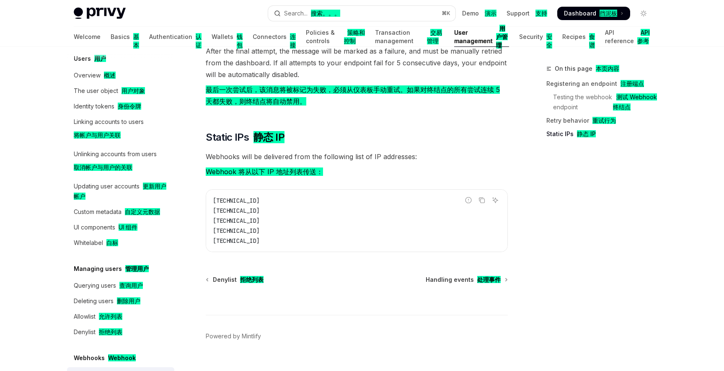
scroll to position [1580, 0]
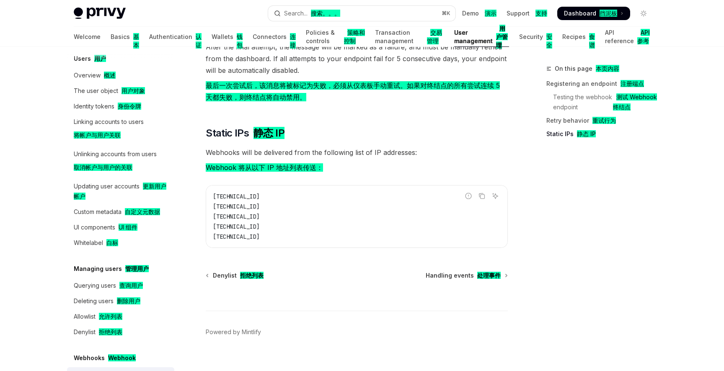
click at [317, 242] on code "44.228.126.217 50.112.21.217 52.24.126.164 54.148.139.208 2600:1f24:64:8000::/52" at bounding box center [357, 216] width 288 height 50
drag, startPoint x: 319, startPoint y: 253, endPoint x: 209, endPoint y: 217, distance: 115.9
click at [209, 217] on div "44.228.126.217 50.112.21.217 52.24.126.164 54.148.139.208 2600:1f24:64:8000::/52" at bounding box center [356, 216] width 301 height 62
click at [260, 240] on span "2600:1f24:64:8000::/52" at bounding box center [236, 237] width 47 height 8
drag, startPoint x: 297, startPoint y: 257, endPoint x: 206, endPoint y: 213, distance: 100.4
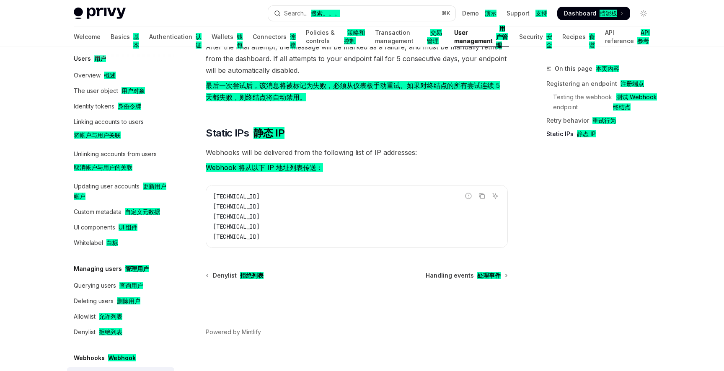
click at [206, 213] on div "44.228.126.217 50.112.21.217 52.24.126.164 54.148.139.208 2600:1f24:64:8000::/52" at bounding box center [356, 216] width 301 height 62
click at [346, 225] on code "44.228.126.217 50.112.21.217 52.24.126.164 54.148.139.208 2600:1f24:64:8000::/52" at bounding box center [357, 216] width 288 height 50
drag, startPoint x: 297, startPoint y: 252, endPoint x: 203, endPoint y: 212, distance: 102.7
click at [371, 242] on code "44.228.126.217 50.112.21.217 52.24.126.164 54.148.139.208 2600:1f24:64:8000::/52" at bounding box center [357, 216] width 288 height 50
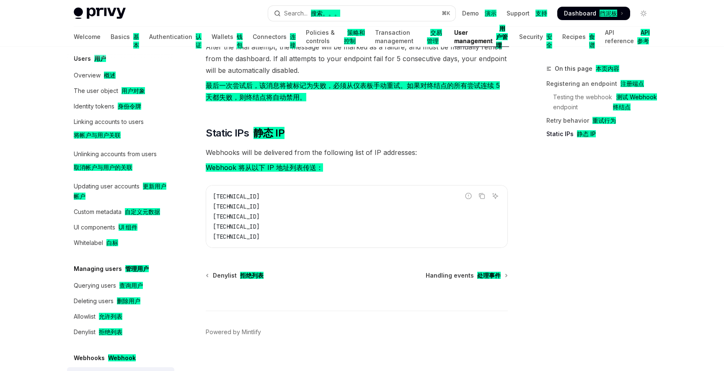
drag, startPoint x: 316, startPoint y: 254, endPoint x: 212, endPoint y: 198, distance: 117.7
click at [362, 230] on code "44.228.126.217 50.112.21.217 52.24.126.164 54.148.139.208 2600:1f24:64:8000::/52" at bounding box center [357, 216] width 288 height 50
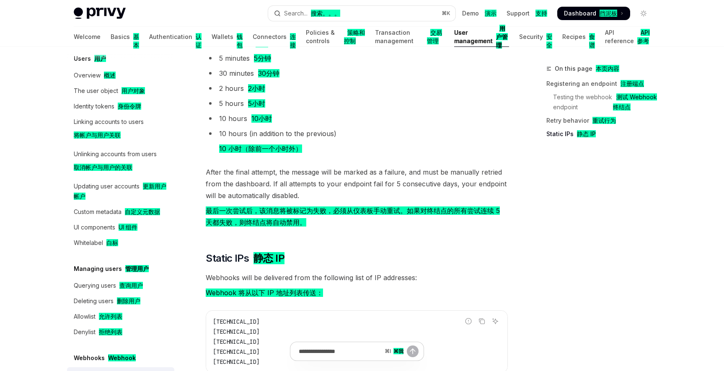
scroll to position [1453, 0]
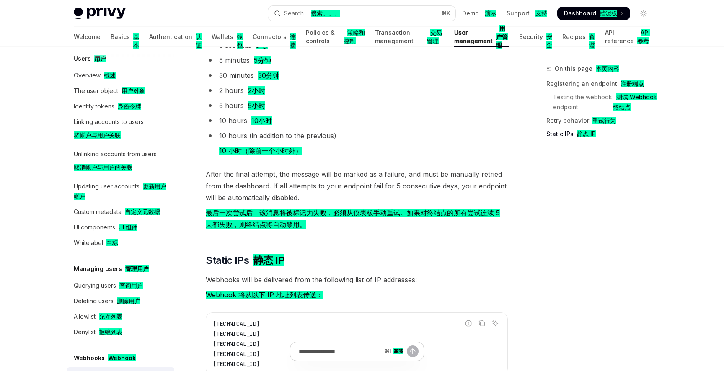
click at [358, 160] on li "10 hours (in addition to the previous) 10 小时（除前一个小时外）" at bounding box center [357, 145] width 302 height 30
drag, startPoint x: 207, startPoint y: 154, endPoint x: 340, endPoint y: 173, distance: 135.0
click at [340, 160] on li "10 hours (in addition to the previous) 10 小时（除前一个小时外）" at bounding box center [357, 145] width 302 height 30
click at [370, 160] on li "10 hours (in addition to the previous) 10 小时（除前一个小时外）" at bounding box center [357, 145] width 302 height 30
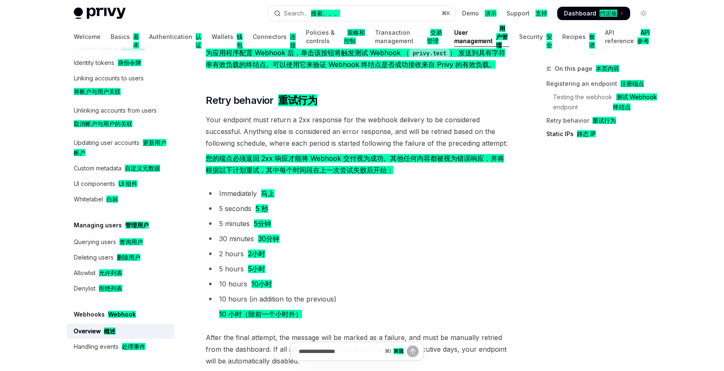
scroll to position [1290, 0]
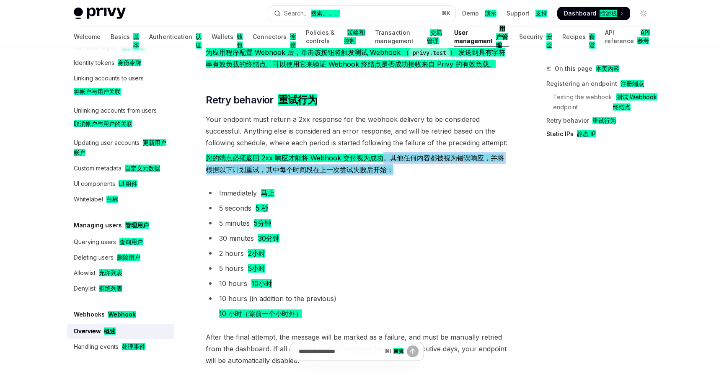
drag, startPoint x: 386, startPoint y: 174, endPoint x: 485, endPoint y: 185, distance: 100.3
click at [485, 175] on font "您的端点必须返回 2xx 响应才能将 Webhook 交付视为成功。其他任何内容都被视为错误响应，并将根据以下计划重试，其中每个时间段在上一次尝试失败后开始：" at bounding box center [357, 163] width 302 height 23
click at [370, 174] on font "您的端点必须返回 2xx 响应才能将 Webhook 交付视为成功。其他任何内容都被视为错误响应，并将根据以下计划重试，其中每个时间段在上一次尝试失败后开始：" at bounding box center [355, 164] width 298 height 20
drag, startPoint x: 268, startPoint y: 187, endPoint x: 389, endPoint y: 191, distance: 120.7
click at [389, 175] on font "您的端点必须返回 2xx 响应才能将 Webhook 交付视为成功。其他任何内容都被视为错误响应，并将根据以下计划重试，其中每个时间段在上一次尝试失败后开始：" at bounding box center [357, 163] width 302 height 23
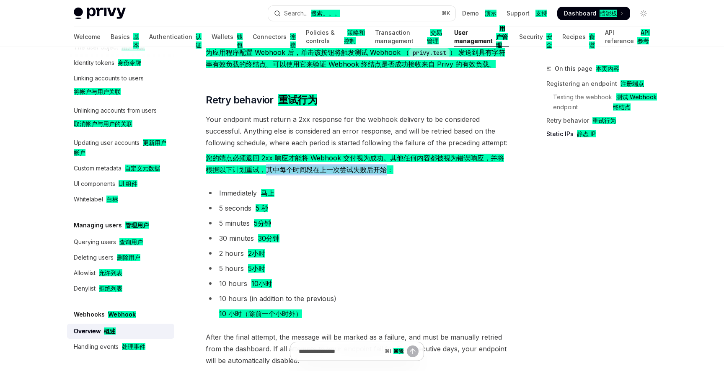
click at [356, 199] on li "Immediately 马上" at bounding box center [357, 193] width 302 height 12
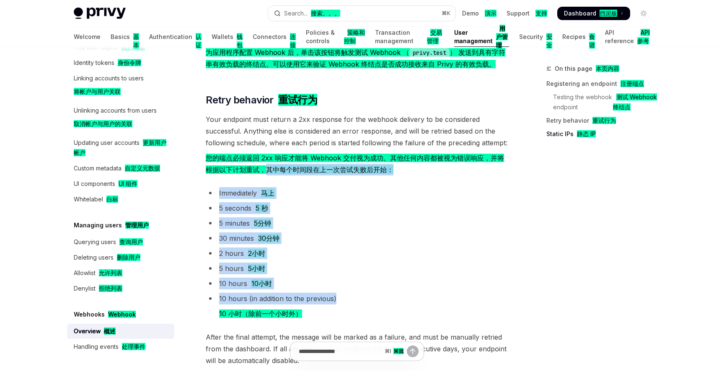
drag, startPoint x: 268, startPoint y: 187, endPoint x: 364, endPoint y: 312, distance: 157.3
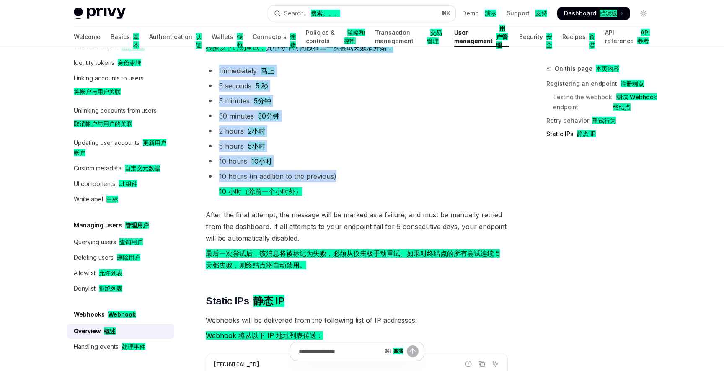
scroll to position [1413, 0]
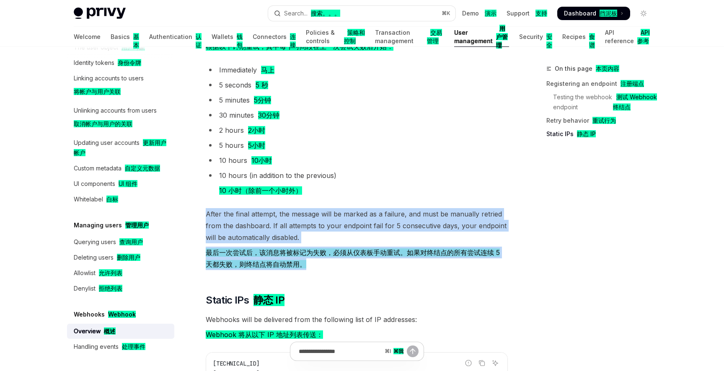
drag, startPoint x: 316, startPoint y: 287, endPoint x: 189, endPoint y: 225, distance: 141.4
click at [364, 136] on li "2 hours 2小时" at bounding box center [357, 130] width 302 height 12
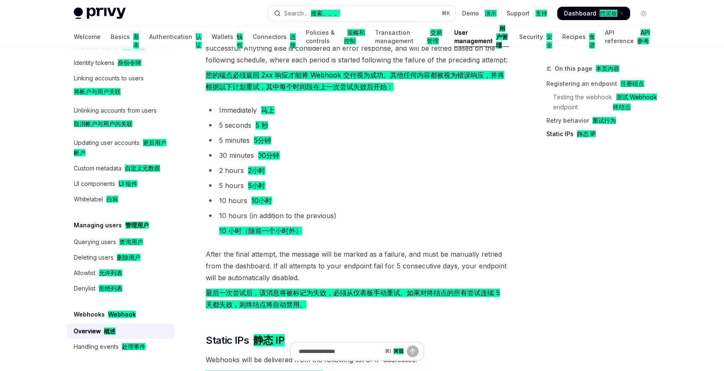
scroll to position [1367, 0]
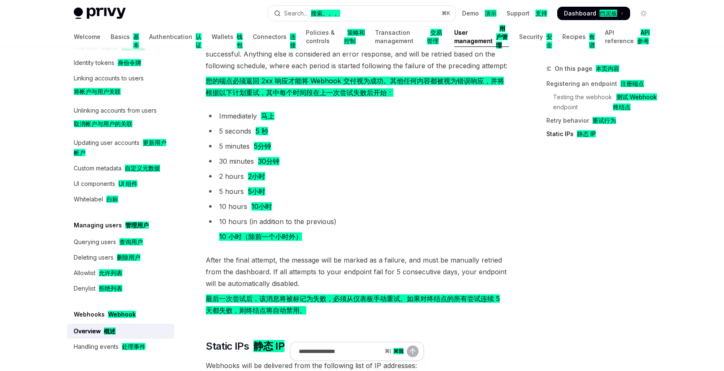
click at [374, 137] on li "5 seconds 5 秒" at bounding box center [357, 131] width 302 height 12
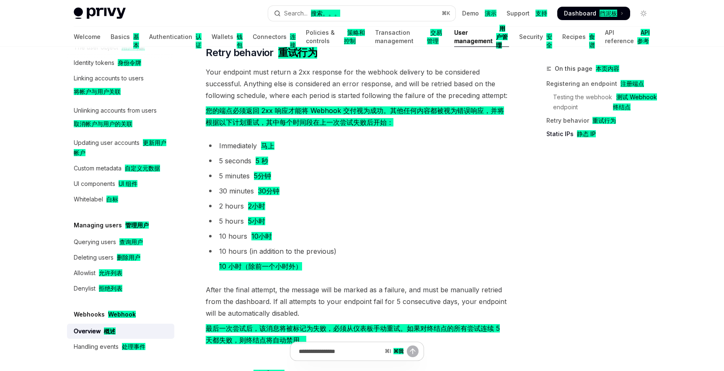
scroll to position [1317, 0]
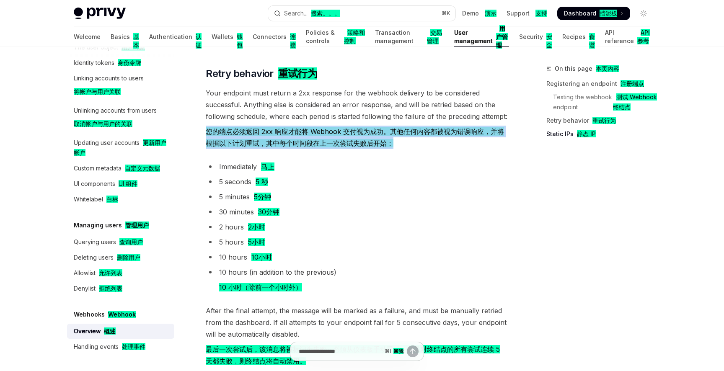
drag, startPoint x: 204, startPoint y: 147, endPoint x: 425, endPoint y: 163, distance: 221.7
click at [396, 188] on li "5 seconds 5 秒" at bounding box center [357, 182] width 302 height 12
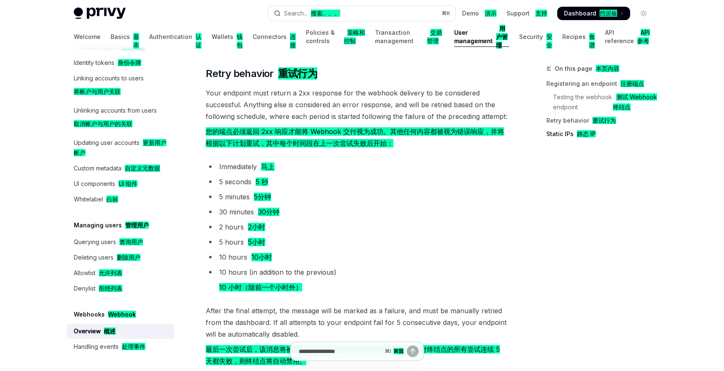
click at [364, 188] on li "5 seconds 5 秒" at bounding box center [357, 182] width 302 height 12
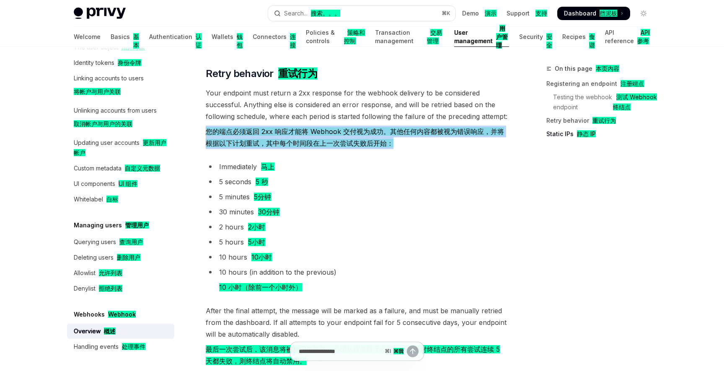
drag, startPoint x: 208, startPoint y: 148, endPoint x: 410, endPoint y: 164, distance: 203.3
click at [410, 149] on font "您的端点必须返回 2xx 响应才能将 Webhook 交付视为成功。其他任何内容都被视为错误响应，并将根据以下计划重试，其中每个时间段在上一次尝试失败后开始：" at bounding box center [357, 137] width 302 height 23
click at [384, 188] on li "5 seconds 5 秒" at bounding box center [357, 182] width 302 height 12
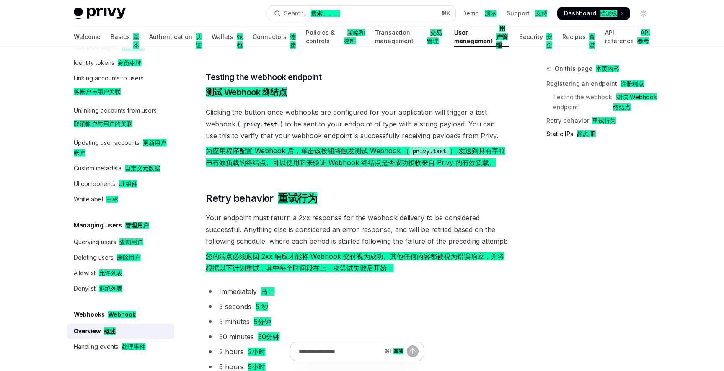
scroll to position [1081, 0]
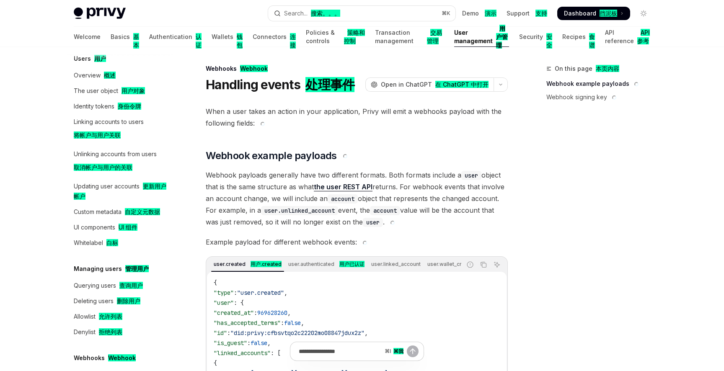
type textarea "*"
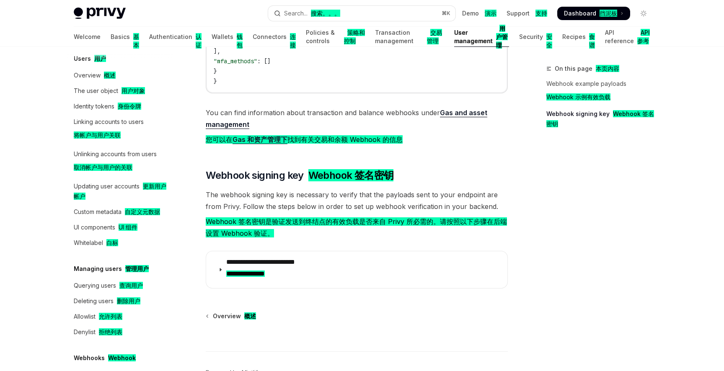
scroll to position [476, 0]
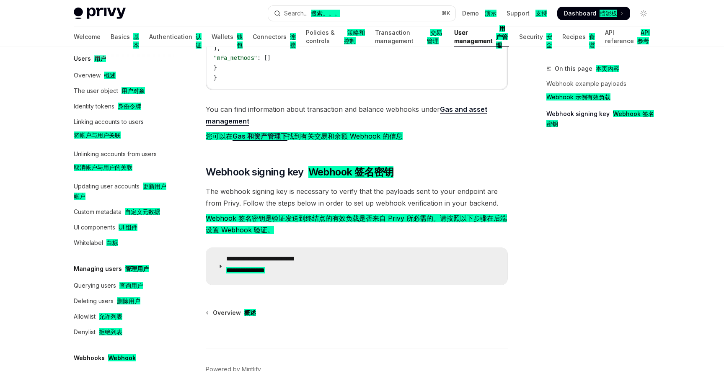
click at [247, 264] on p "**********" at bounding box center [272, 266] width 93 height 23
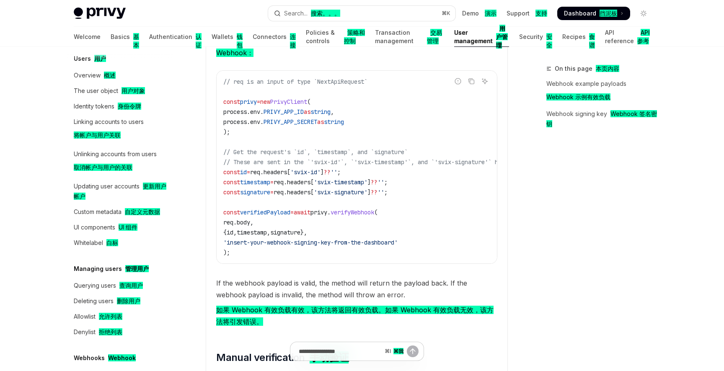
scroll to position [966, 0]
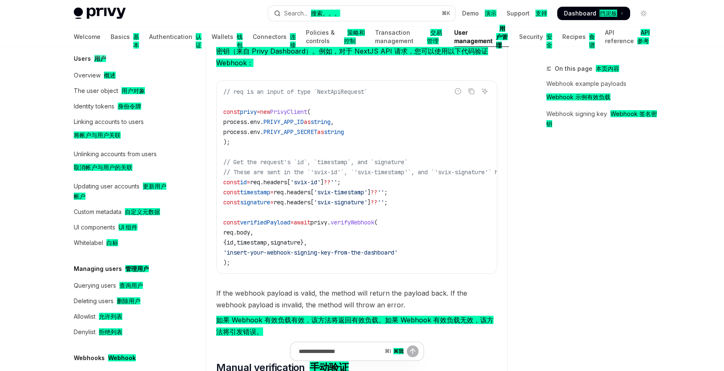
click at [253, 254] on span "'insert-your-webhook-signing-key-from-the-dashboard'" at bounding box center [310, 253] width 174 height 8
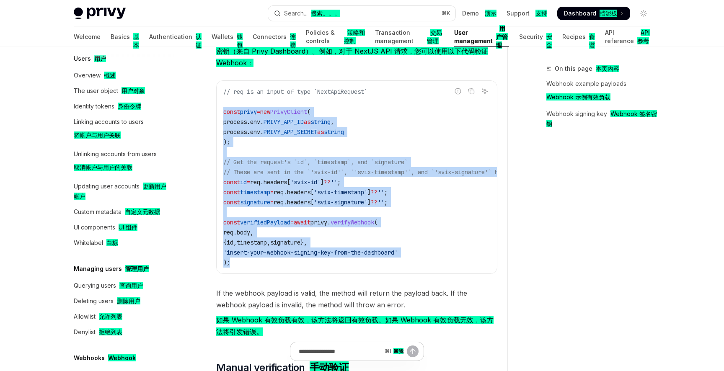
copy code "const privy = new PrivyClient ( process . env . PRIVY_APP_ID as string , proces…"
drag, startPoint x: 234, startPoint y: 265, endPoint x: 220, endPoint y: 116, distance: 149.7
click at [220, 116] on div "// req is an input of type `NextApiRequest` const privy = new PrivyClient ( pro…" at bounding box center [356, 177] width 280 height 193
click at [359, 152] on code "// req is an input of type `NextApiRequest` const privy = new PrivyClient ( pro…" at bounding box center [402, 177] width 358 height 181
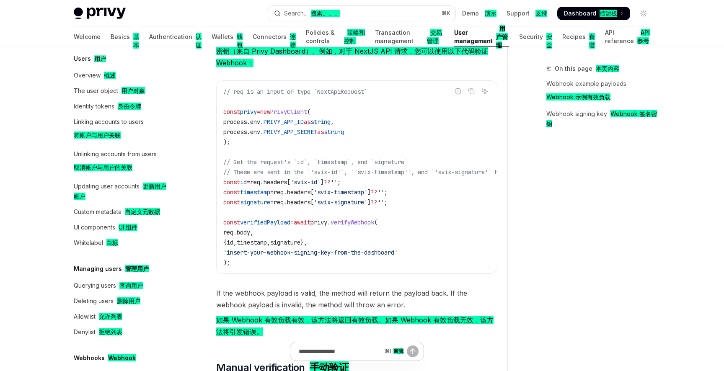
click at [357, 226] on span "verifyWebhook" at bounding box center [352, 223] width 44 height 8
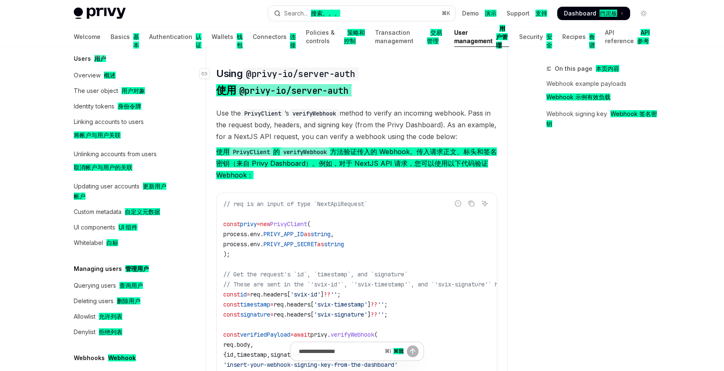
click at [357, 78] on code "@privy-io/server-auth" at bounding box center [300, 73] width 116 height 13
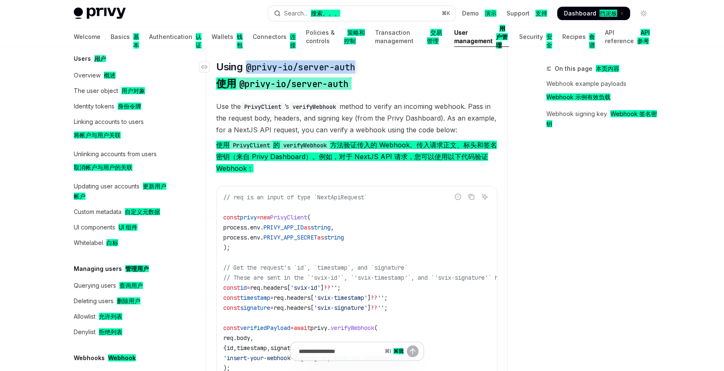
drag, startPoint x: 364, startPoint y: 71, endPoint x: 247, endPoint y: 71, distance: 117.7
click at [247, 71] on h2 "​ Using @privy-io/server-auth 使用 @privy-io/server-auth" at bounding box center [356, 76] width 281 height 33
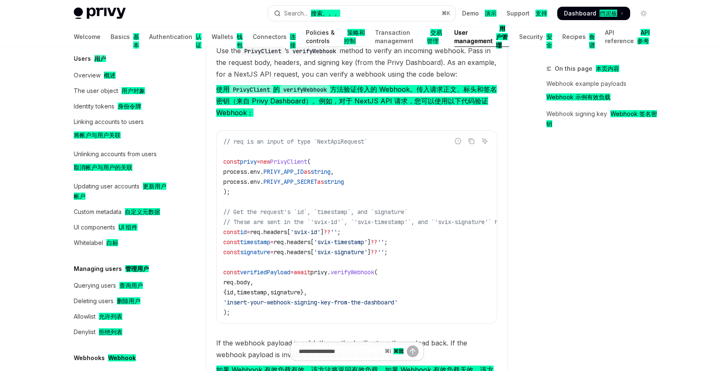
scroll to position [957, 0]
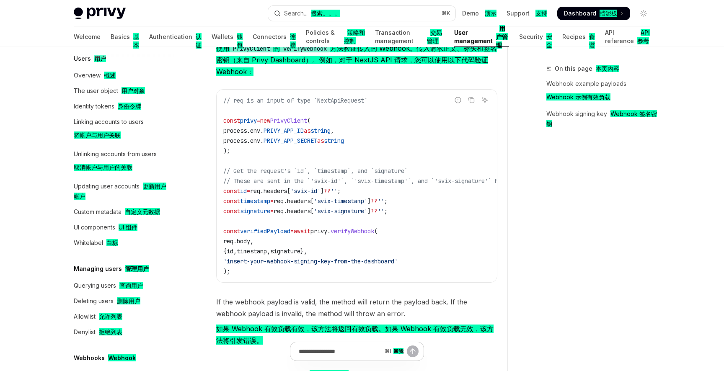
click at [253, 265] on span "'insert-your-webhook-signing-key-from-the-dashboard'" at bounding box center [310, 262] width 174 height 8
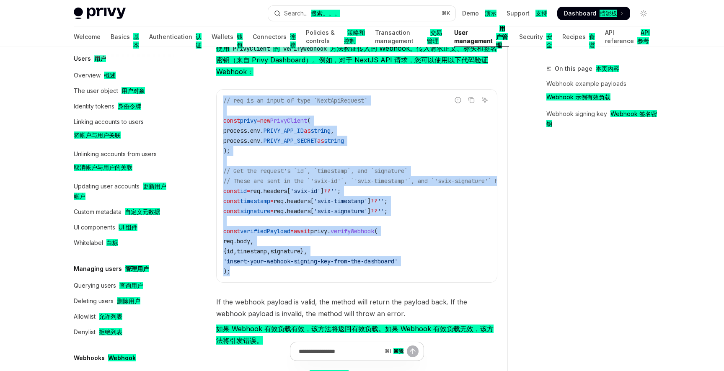
copy code "// req is an input of type `NextApiRequest` const privy = new PrivyClient ( pro…"
drag, startPoint x: 232, startPoint y: 274, endPoint x: 215, endPoint y: 105, distance: 169.6
click at [215, 105] on details "**********" at bounding box center [357, 102] width 302 height 672
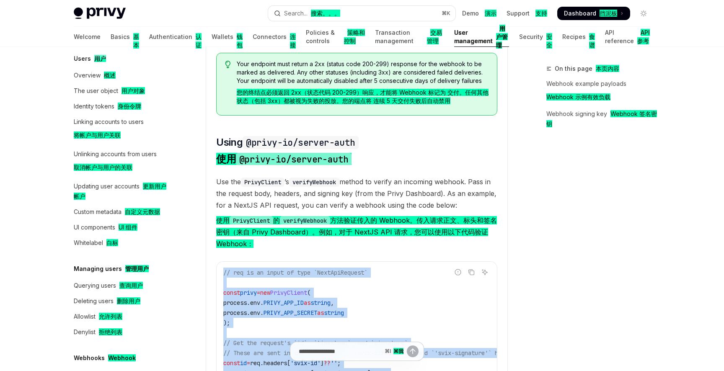
scroll to position [715, 0]
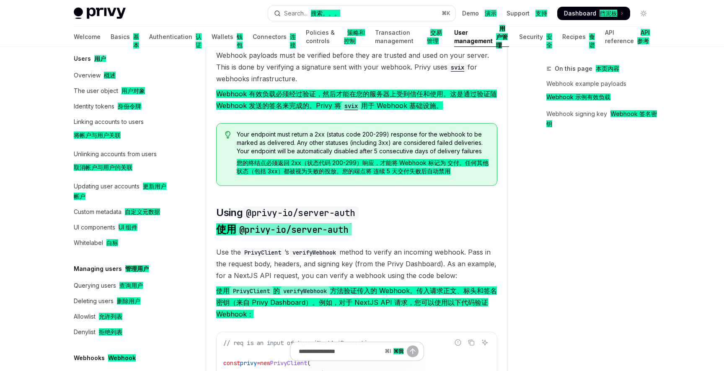
click at [398, 208] on children "Webhook payloads must be verified before they are trusted and used on your serv…" at bounding box center [356, 361] width 281 height 625
drag, startPoint x: 363, startPoint y: 221, endPoint x: 247, endPoint y: 216, distance: 116.5
click at [247, 216] on h2 "​ Using @privy-io/server-auth 使用 @privy-io/server-auth" at bounding box center [356, 222] width 281 height 33
copy code "@privy-io/server-auth"
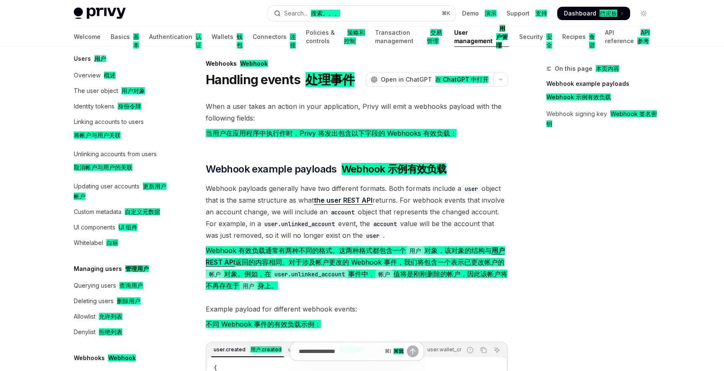
scroll to position [0, 0]
